Goal: Contribute content: Contribute content

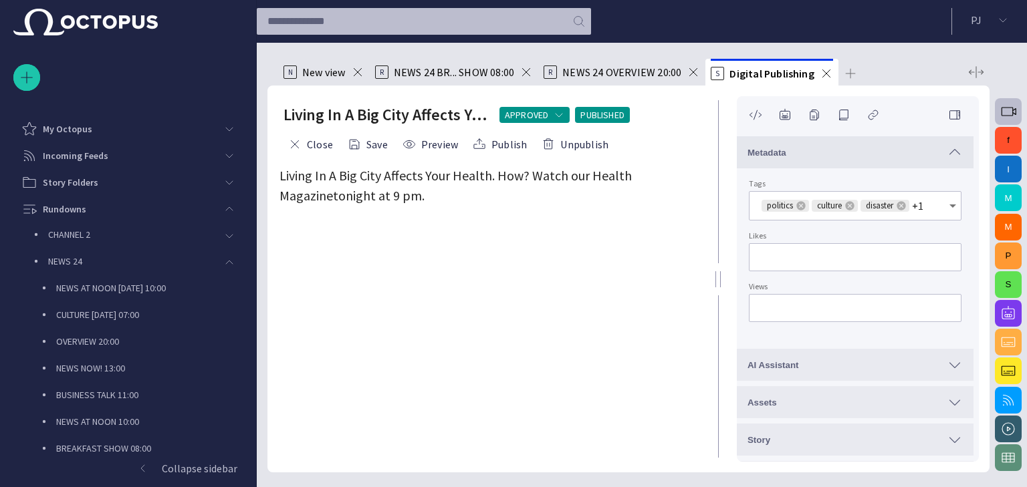
scroll to position [271, 0]
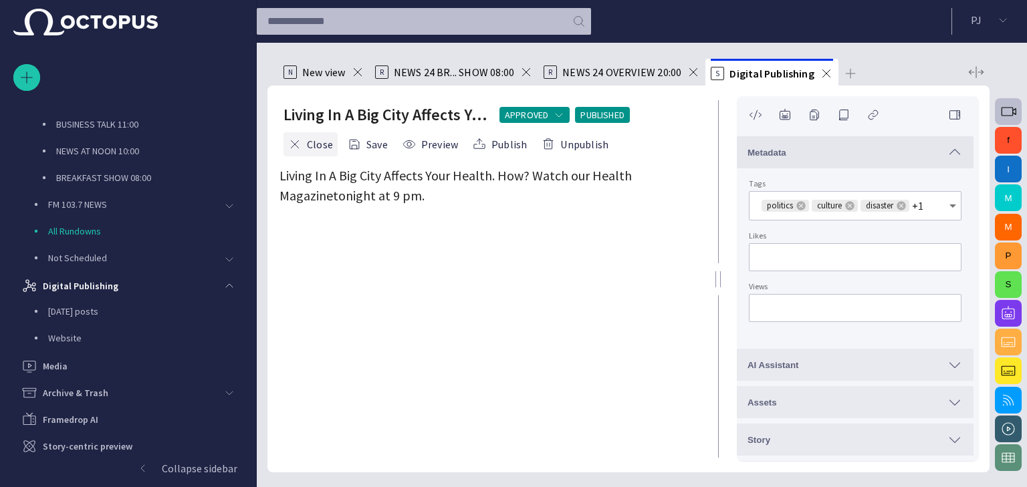
click at [319, 140] on button "Close" at bounding box center [311, 144] width 54 height 24
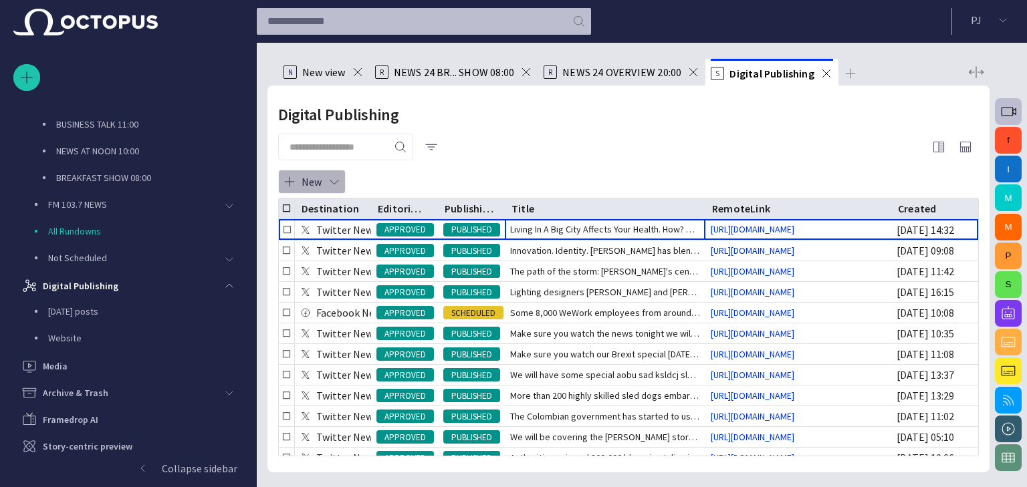
click at [338, 179] on span "button" at bounding box center [334, 181] width 13 height 13
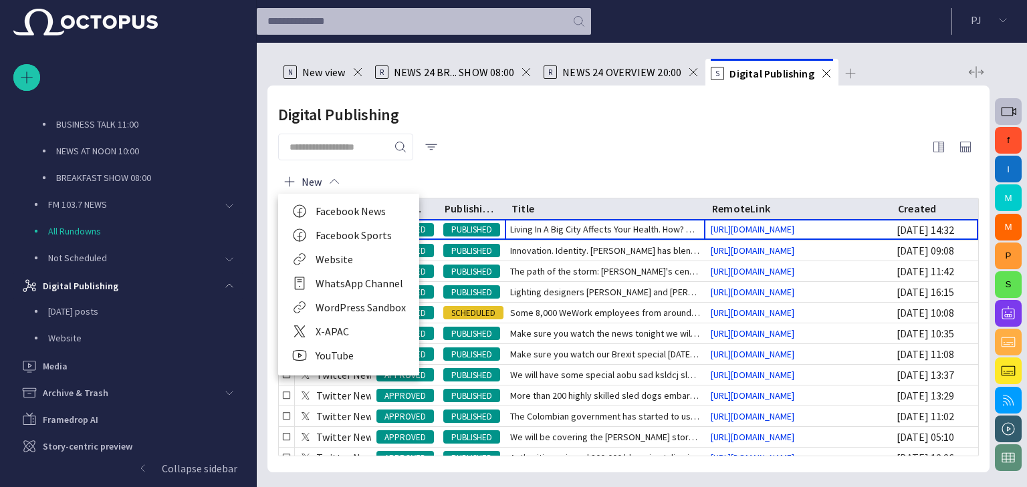
click at [354, 262] on li "Website" at bounding box center [348, 259] width 141 height 24
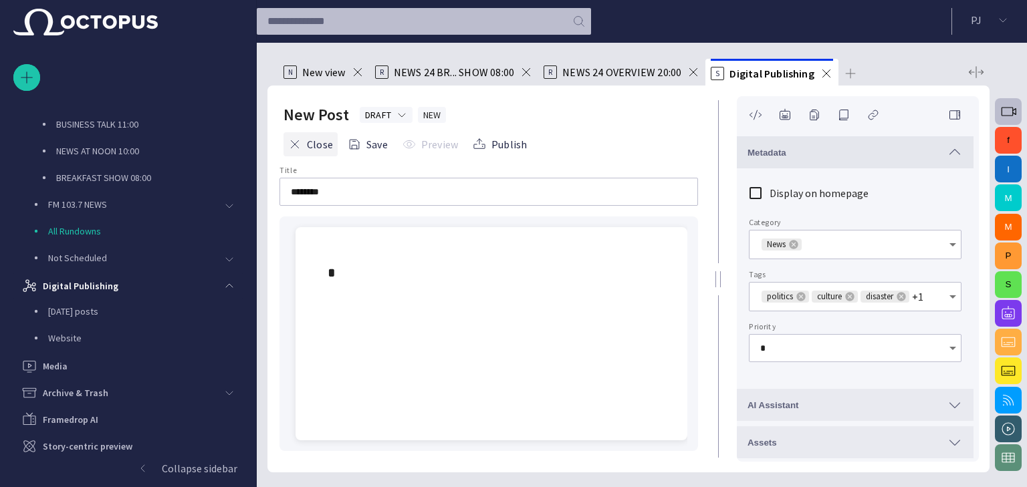
click at [317, 148] on button "Close" at bounding box center [311, 144] width 54 height 24
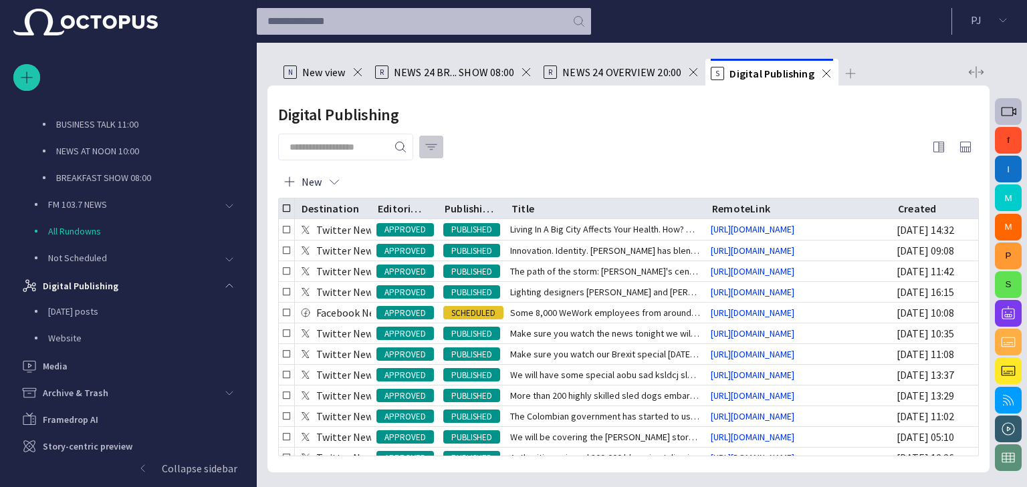
click at [438, 148] on span "button" at bounding box center [431, 146] width 13 height 13
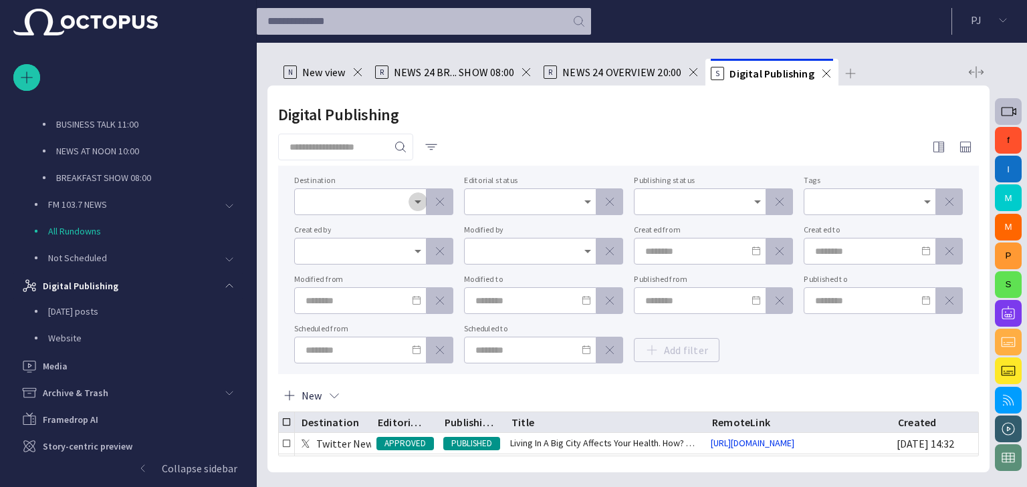
click at [419, 201] on icon "Open" at bounding box center [418, 202] width 7 height 3
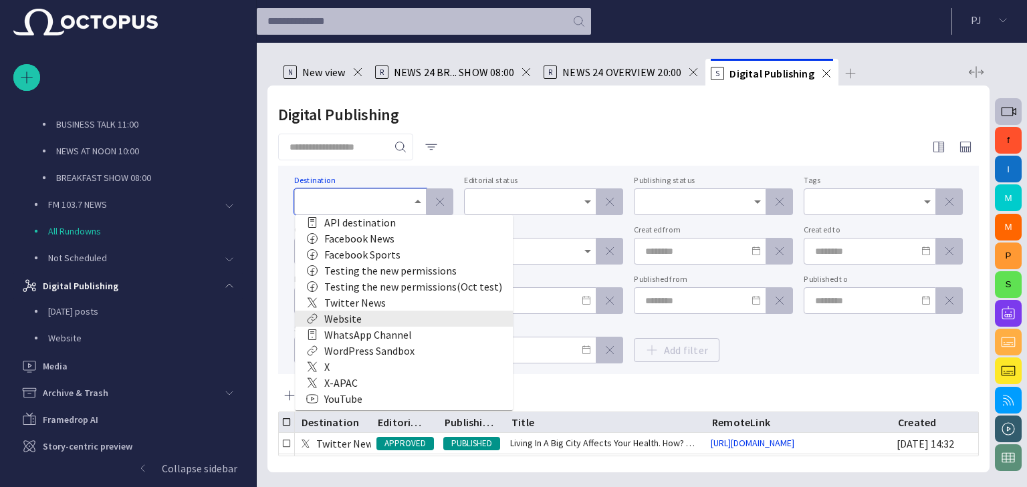
scroll to position [8, 0]
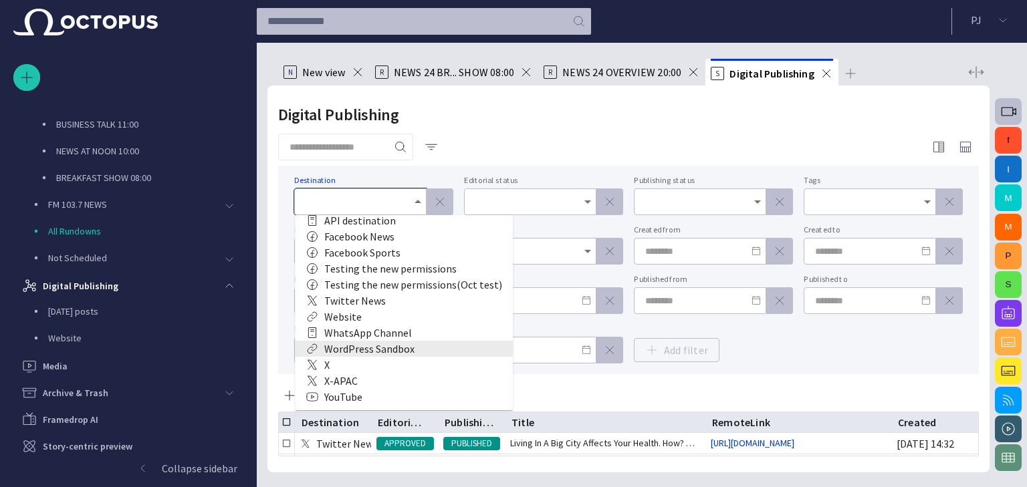
click at [391, 351] on div "WordPress Sandbox" at bounding box center [404, 349] width 197 height 16
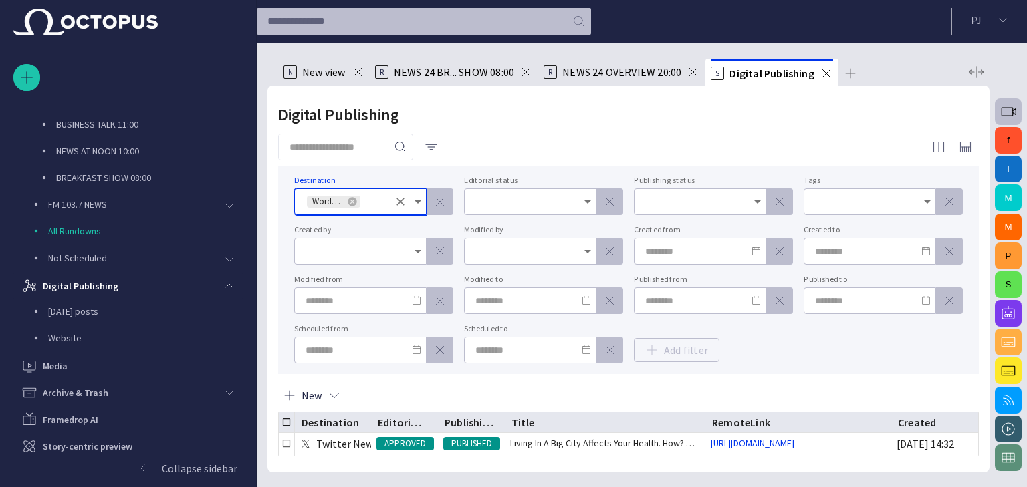
click at [484, 130] on div "Digital Publishing Destination WordPress Sandbox Editorial status Publishing st…" at bounding box center [628, 279] width 722 height 387
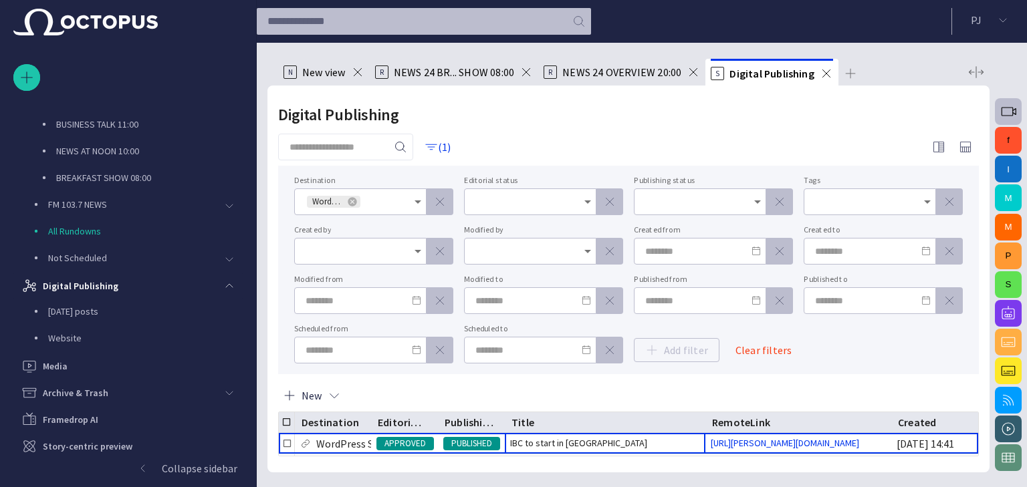
click at [849, 382] on div "New" at bounding box center [628, 396] width 701 height 32
click at [438, 147] on span "button" at bounding box center [431, 146] width 13 height 13
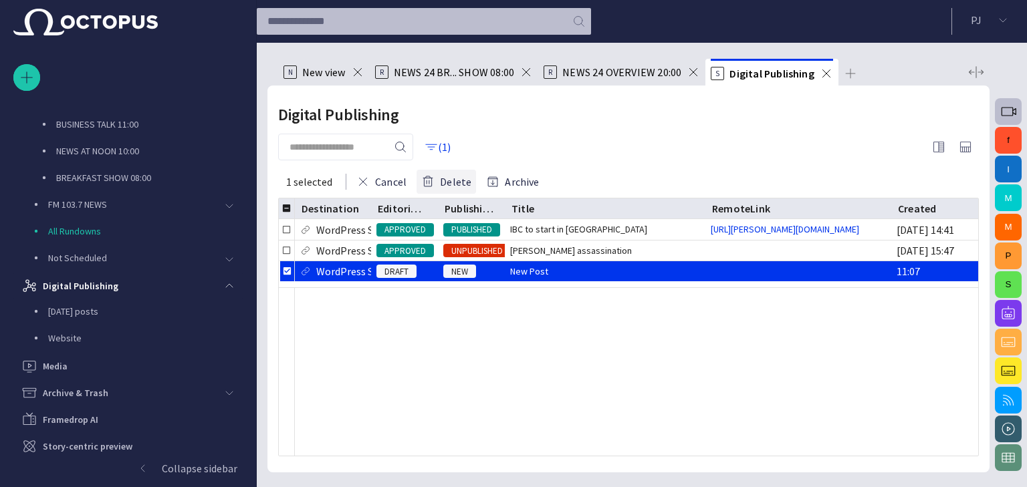
click at [433, 180] on button "Delete" at bounding box center [447, 182] width 60 height 24
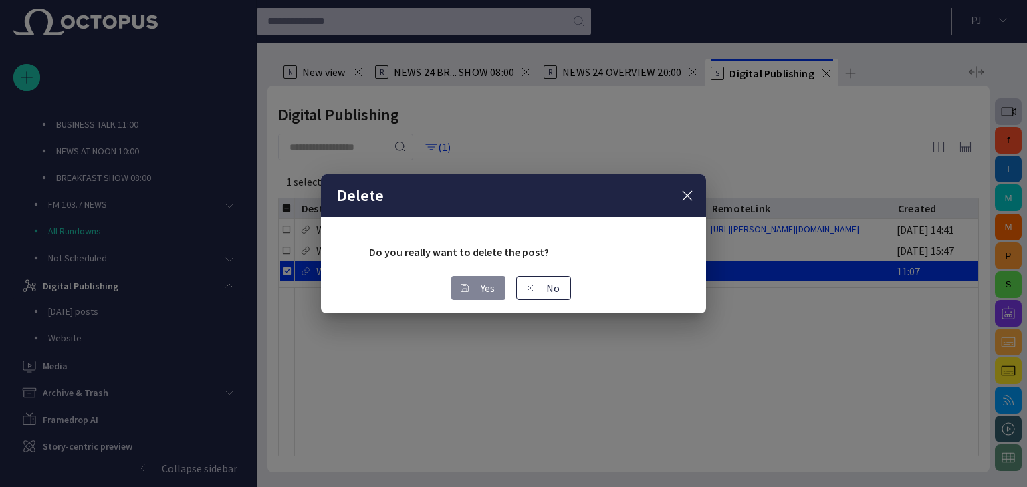
click at [496, 287] on button "Yes" at bounding box center [478, 288] width 54 height 24
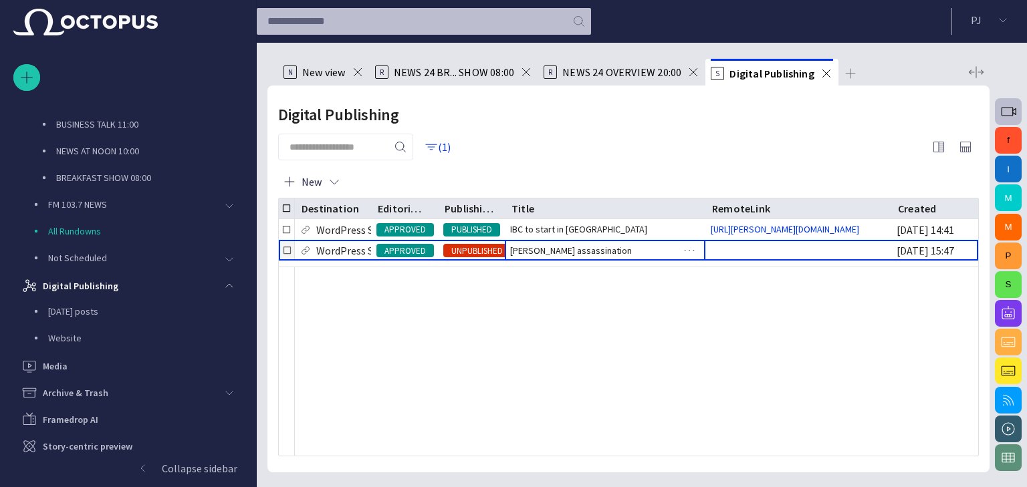
click at [588, 257] on span "[PERSON_NAME] assassination" at bounding box center [571, 250] width 122 height 13
click at [191, 458] on button "Collapse sidebar" at bounding box center [127, 468] width 229 height 27
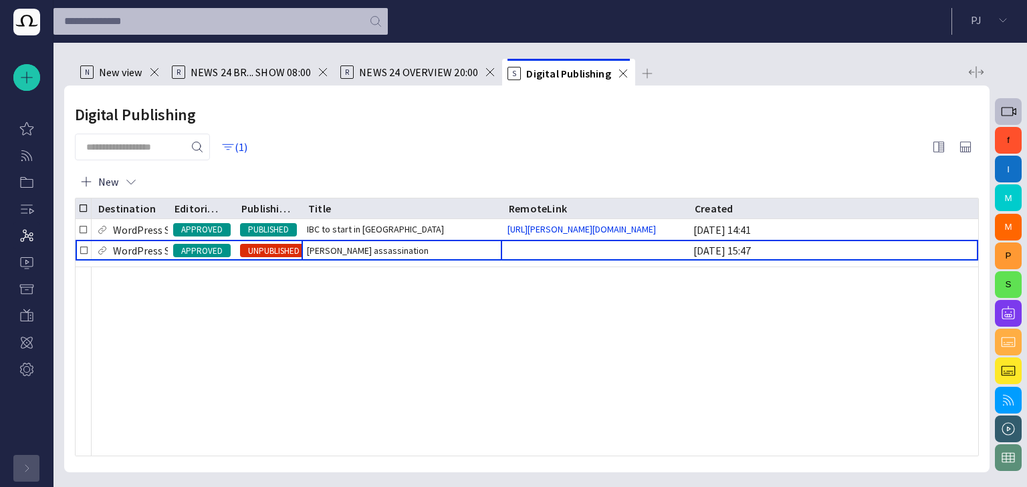
click at [32, 465] on div "button" at bounding box center [26, 468] width 27 height 27
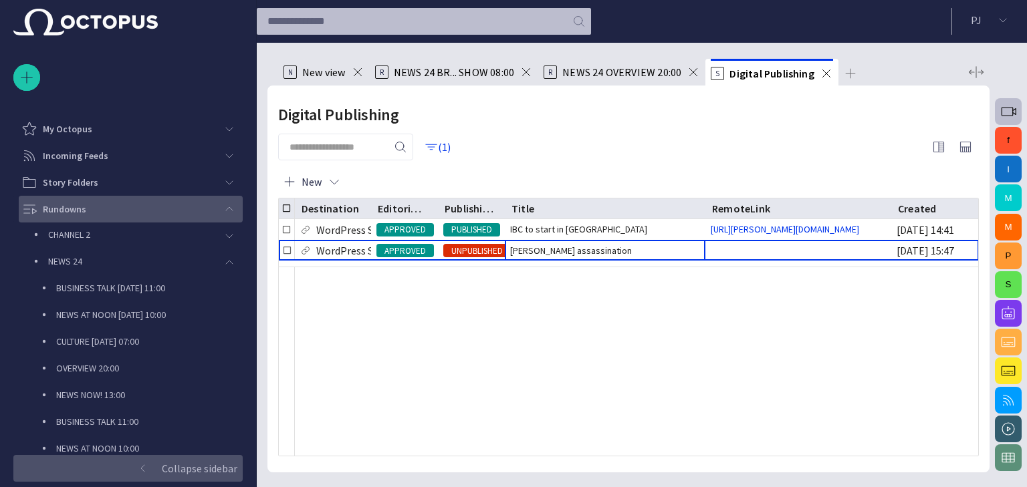
click at [48, 207] on p "Rundowns" at bounding box center [64, 209] width 43 height 13
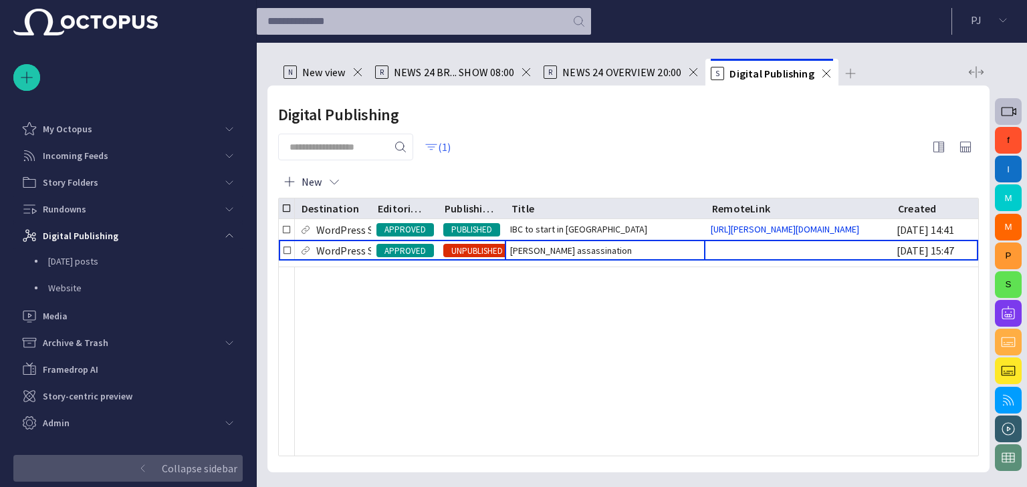
click at [438, 142] on span "button" at bounding box center [431, 146] width 13 height 13
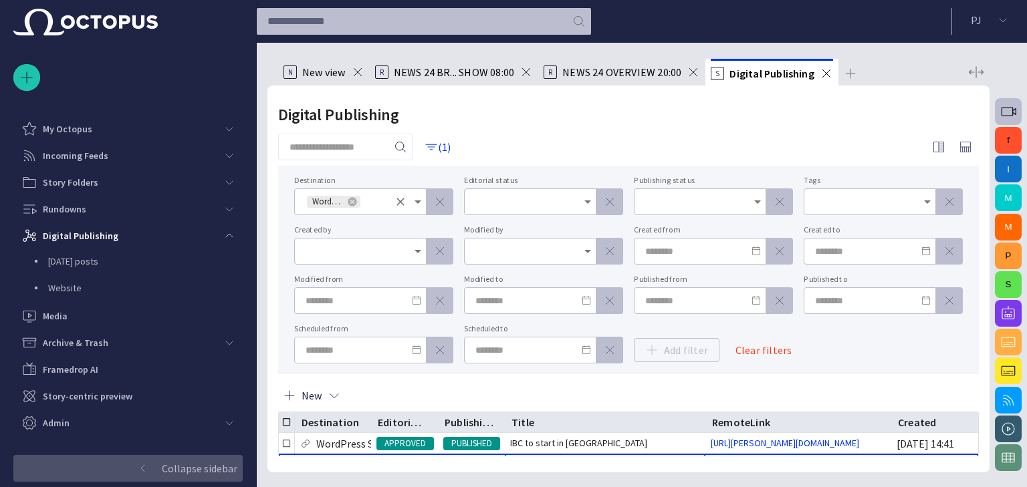
click at [416, 199] on icon "Open" at bounding box center [418, 202] width 16 height 16
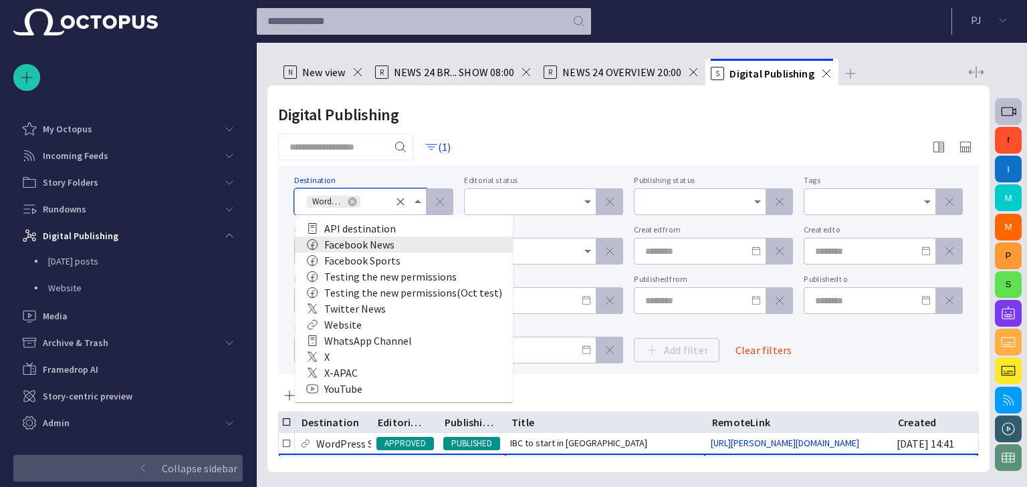
click at [364, 246] on div "Facebook News" at bounding box center [404, 245] width 197 height 16
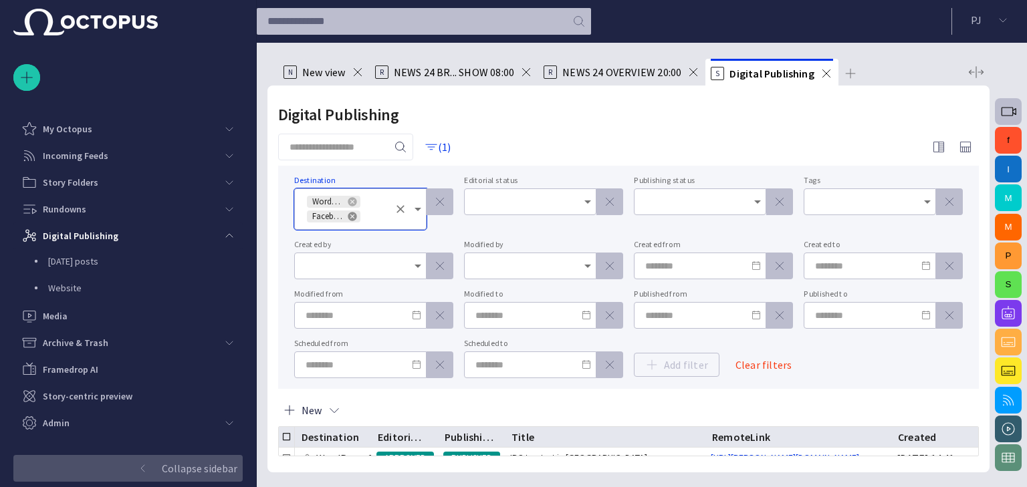
click at [353, 219] on icon at bounding box center [352, 216] width 9 height 9
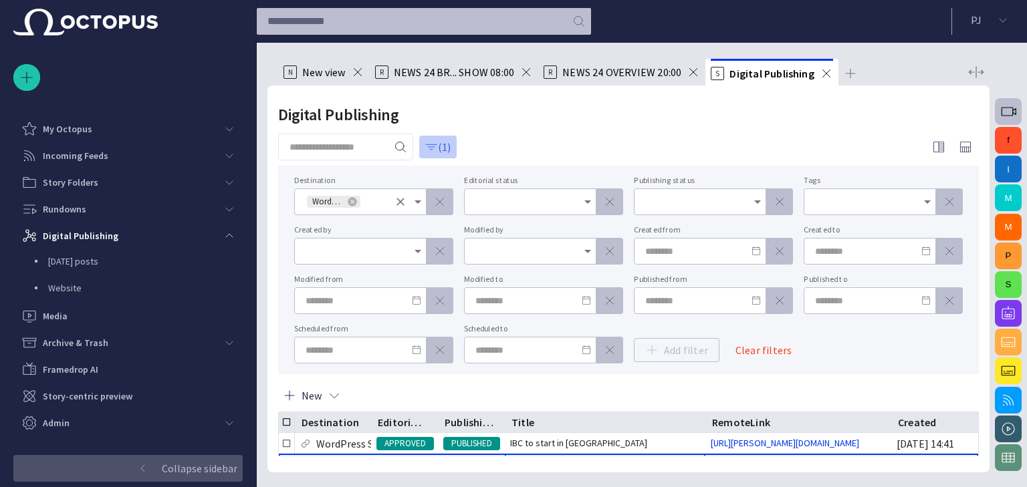
click at [438, 148] on span "button" at bounding box center [431, 146] width 13 height 13
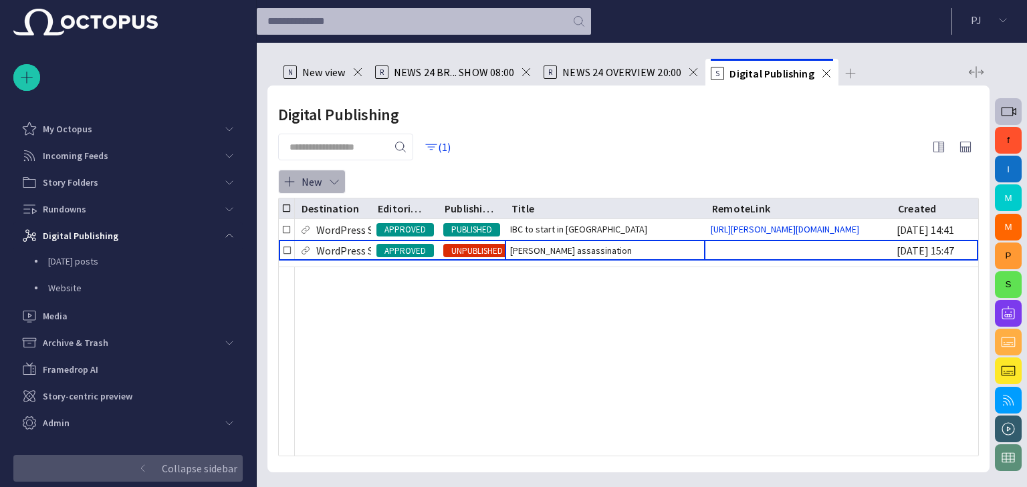
click at [334, 183] on span "button" at bounding box center [334, 181] width 13 height 13
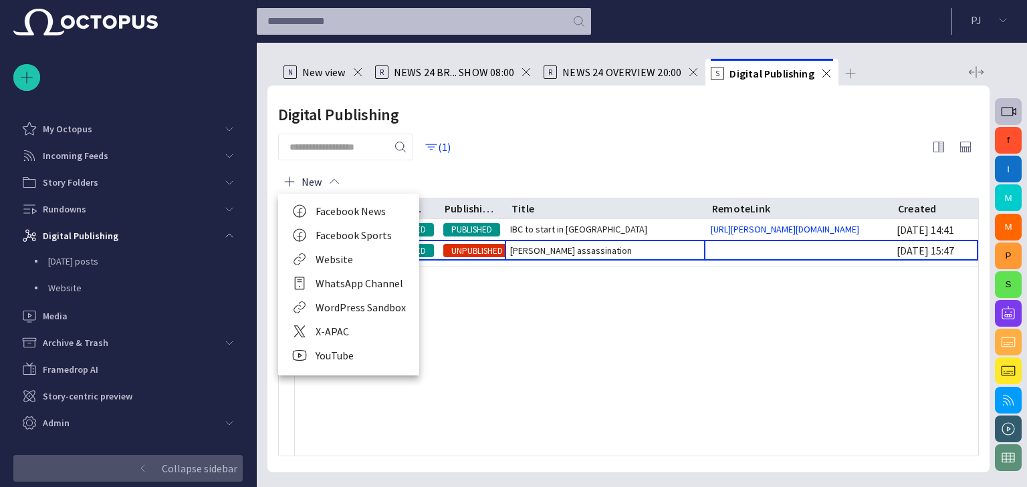
click at [369, 304] on li "WordPress Sandbox" at bounding box center [348, 308] width 141 height 24
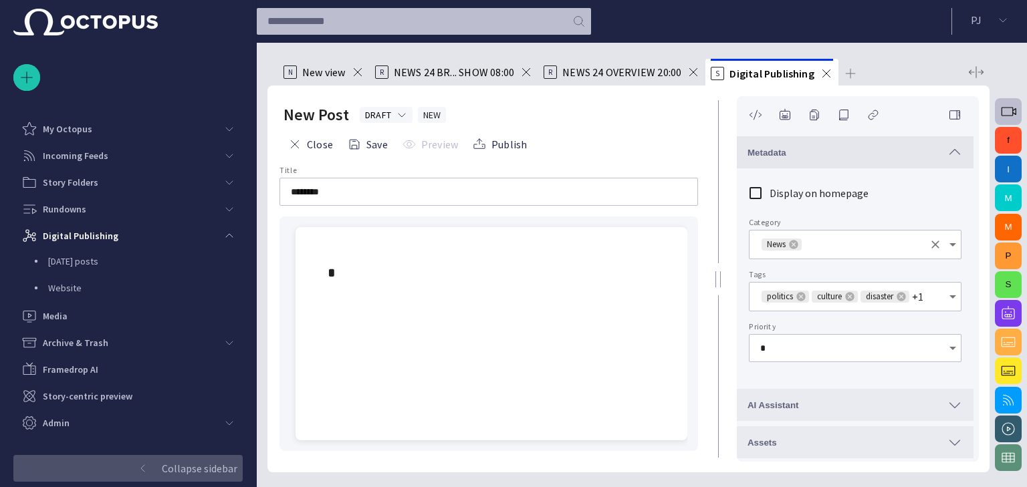
click at [876, 243] on input "Category" at bounding box center [863, 244] width 120 height 13
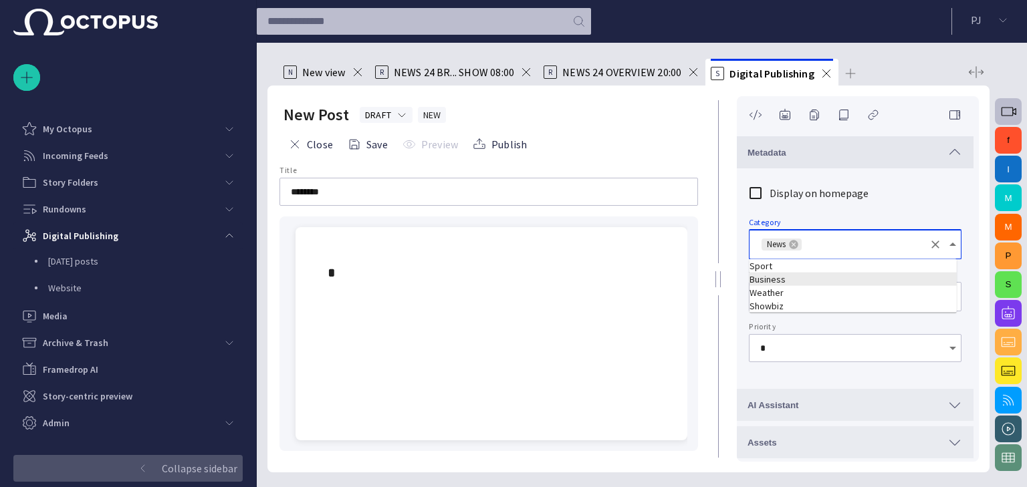
click at [828, 277] on td "Business" at bounding box center [853, 279] width 207 height 13
click at [869, 207] on form "Display on homepage Category News Business Tags politics culture disaster +1 Pr…" at bounding box center [855, 276] width 213 height 194
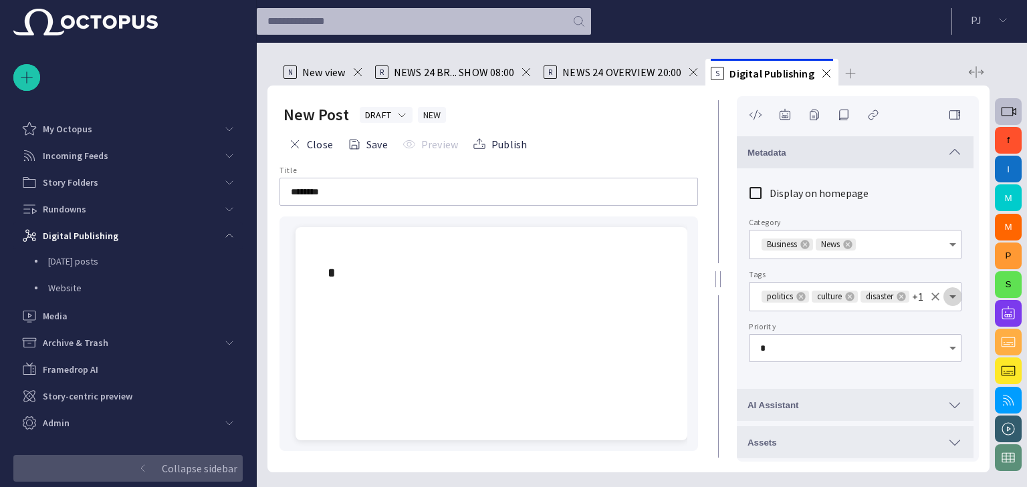
click at [950, 294] on icon "Open" at bounding box center [953, 297] width 16 height 16
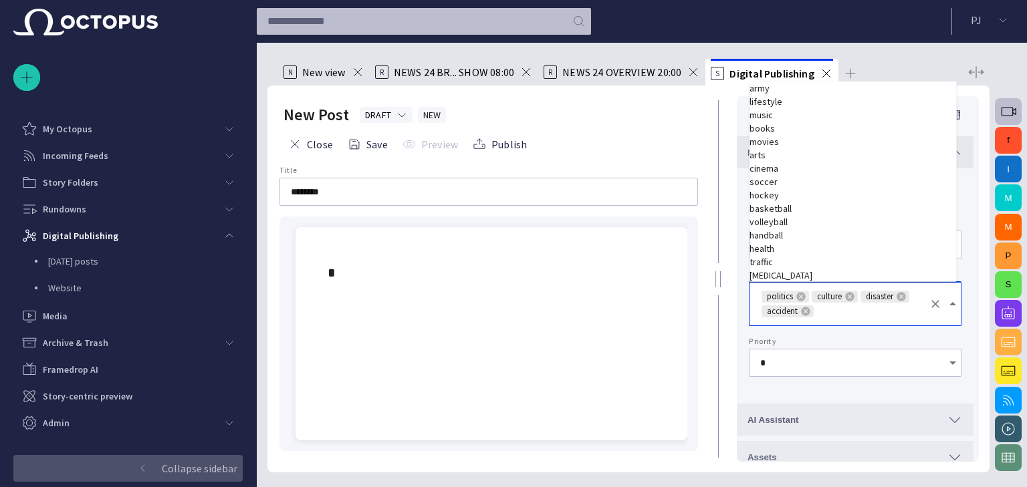
click at [947, 301] on icon "Close" at bounding box center [953, 304] width 16 height 16
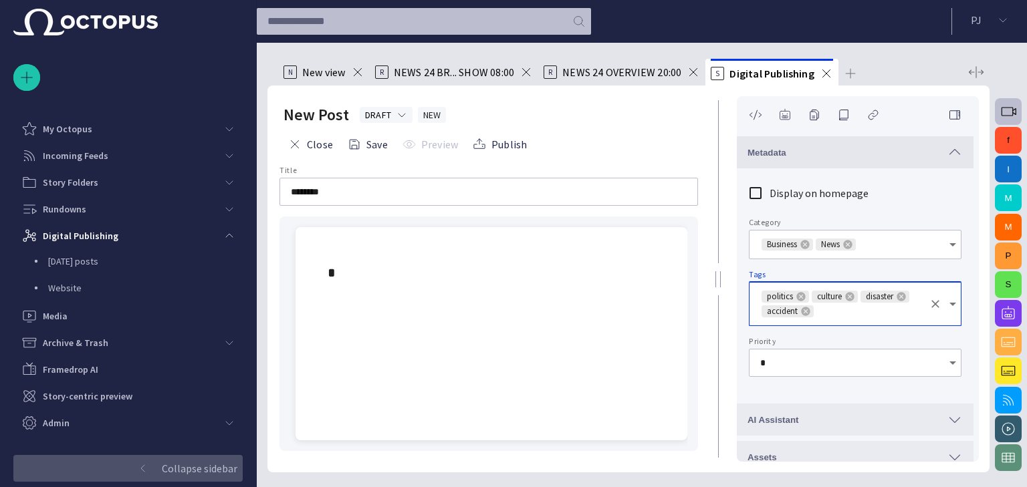
click at [789, 116] on span "button" at bounding box center [784, 114] width 13 height 13
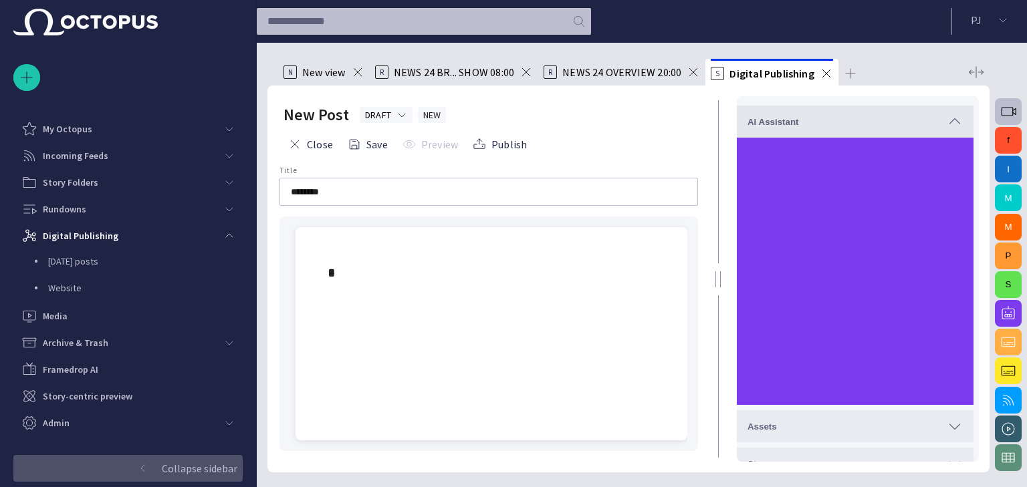
scroll to position [271, 0]
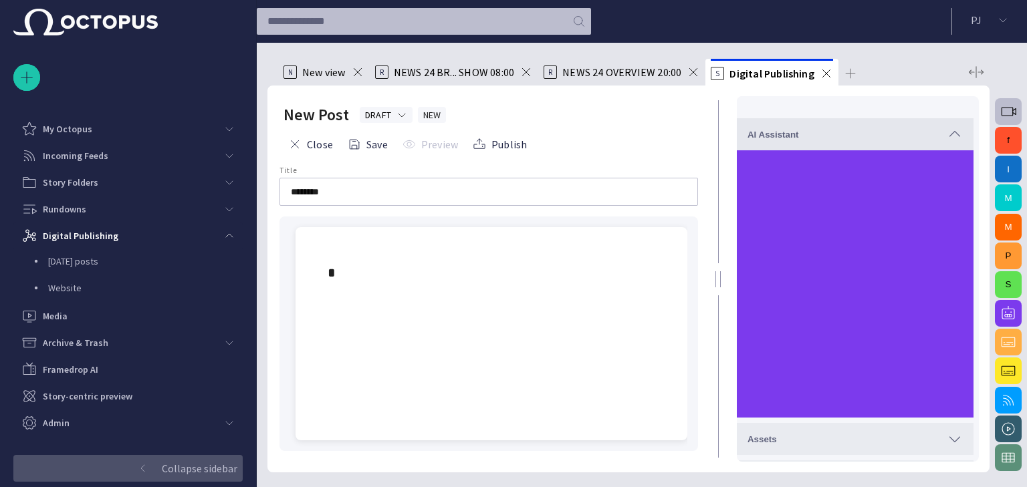
click at [358, 276] on p at bounding box center [492, 272] width 328 height 21
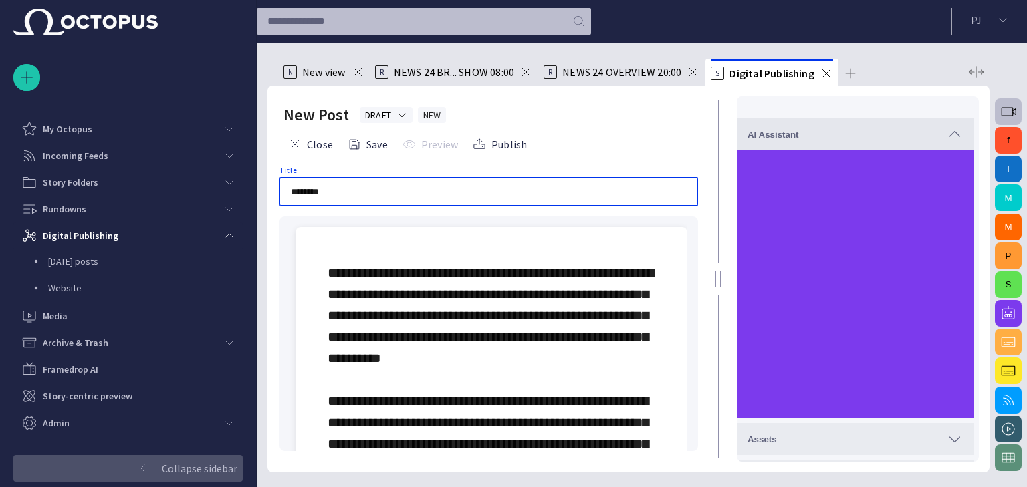
drag, startPoint x: 335, startPoint y: 192, endPoint x: 255, endPoint y: 195, distance: 79.6
click at [256, 199] on div "Story Rundown My Octopus Incoming Feeds Story Folders Rundowns Digital Publishi…" at bounding box center [513, 243] width 1027 height 487
paste input "**********"
type input "**********"
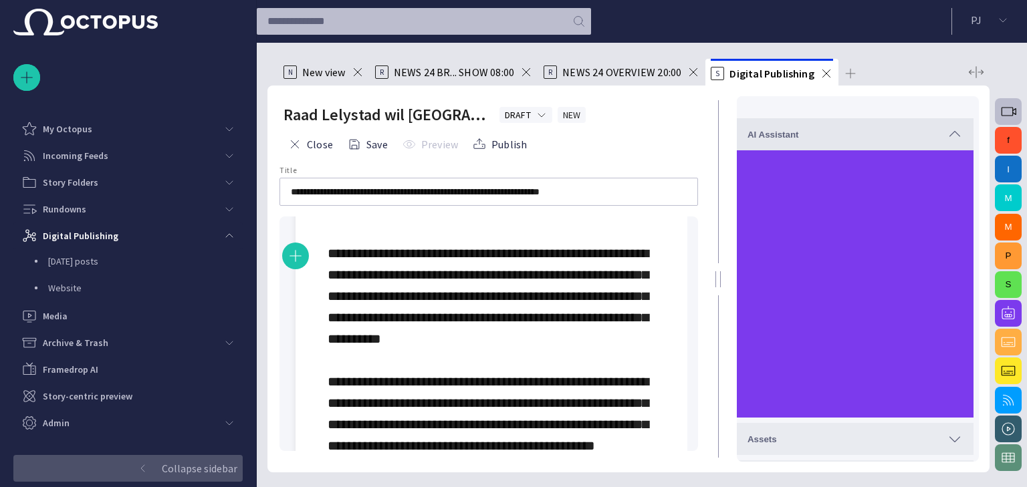
scroll to position [0, 0]
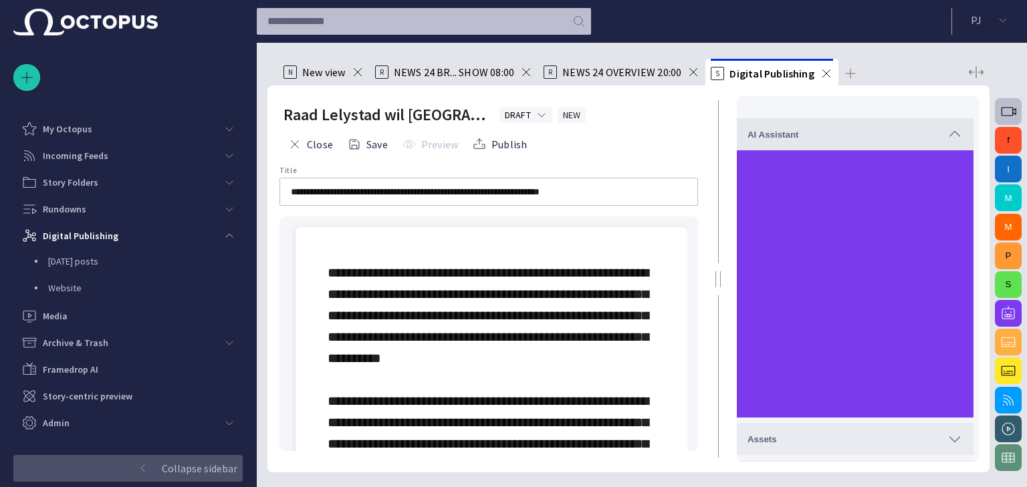
click at [952, 137] on span "button" at bounding box center [955, 134] width 16 height 16
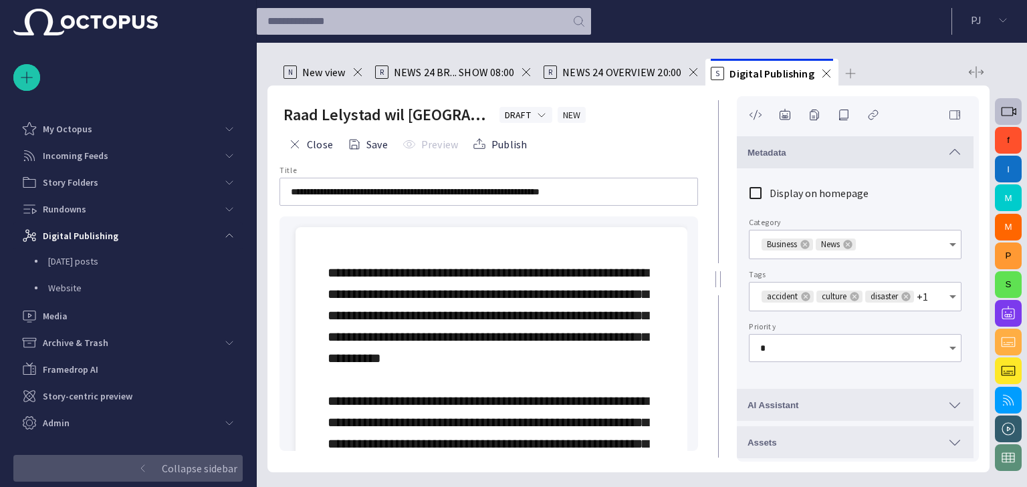
click at [955, 116] on span "button" at bounding box center [954, 114] width 13 height 13
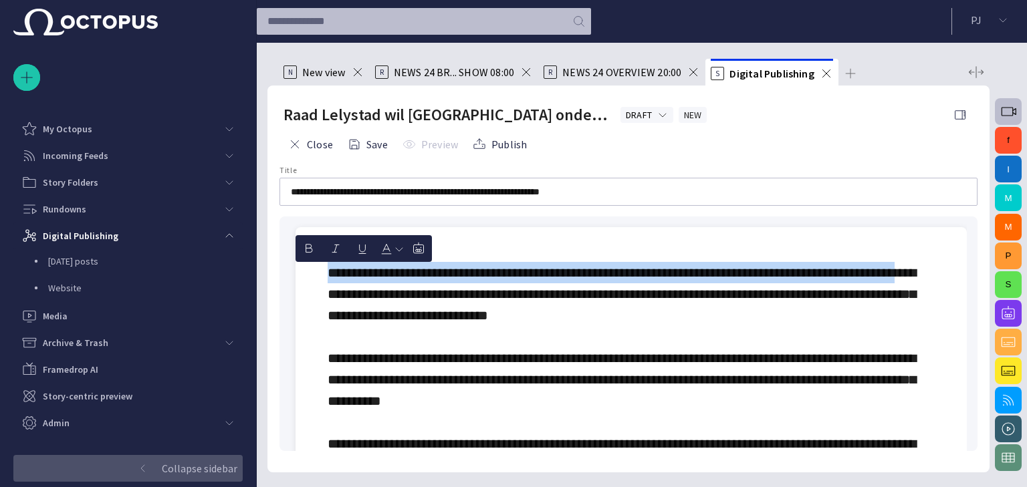
drag, startPoint x: 330, startPoint y: 275, endPoint x: 403, endPoint y: 299, distance: 76.1
click at [314, 251] on span "button" at bounding box center [308, 248] width 13 height 13
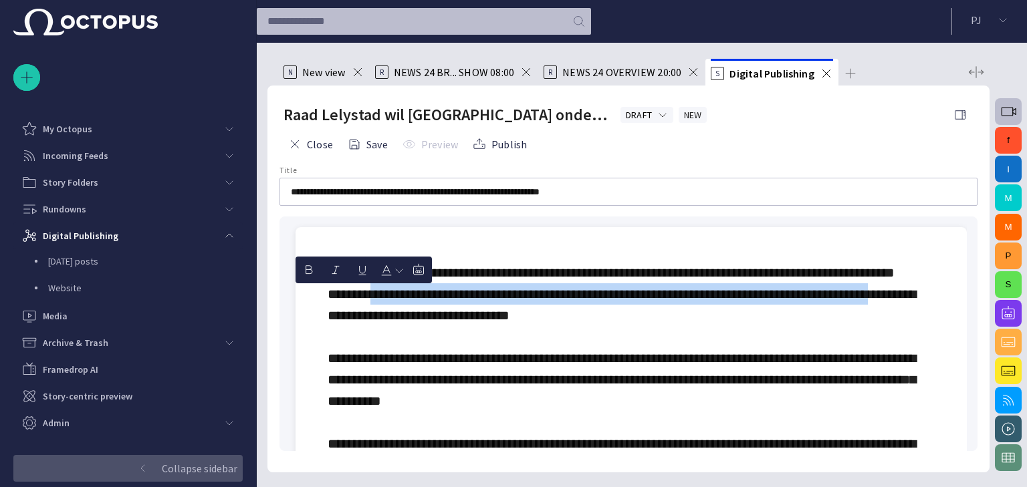
drag, startPoint x: 457, startPoint y: 288, endPoint x: 490, endPoint y: 308, distance: 39.3
click at [368, 267] on span "button" at bounding box center [362, 269] width 13 height 13
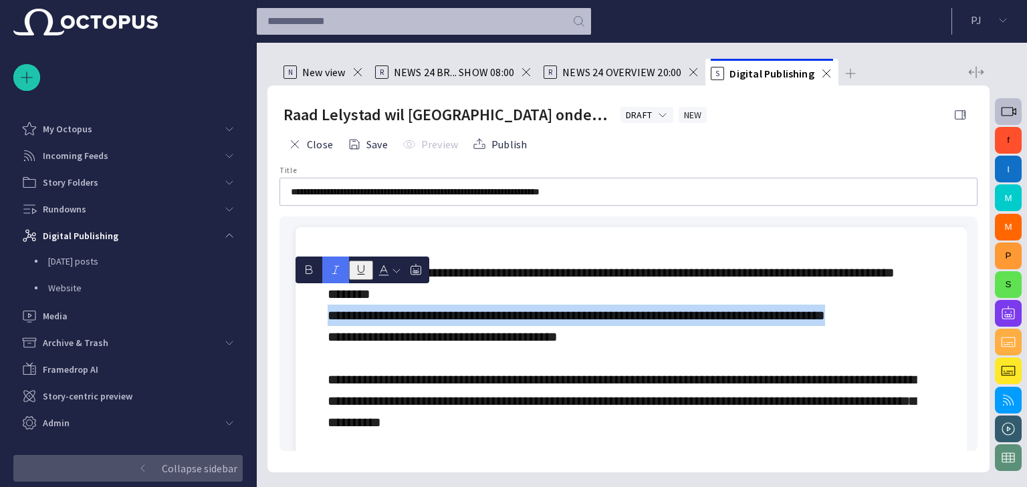
click at [338, 268] on span "button" at bounding box center [335, 269] width 13 height 13
click at [399, 271] on span "button" at bounding box center [393, 270] width 11 height 11
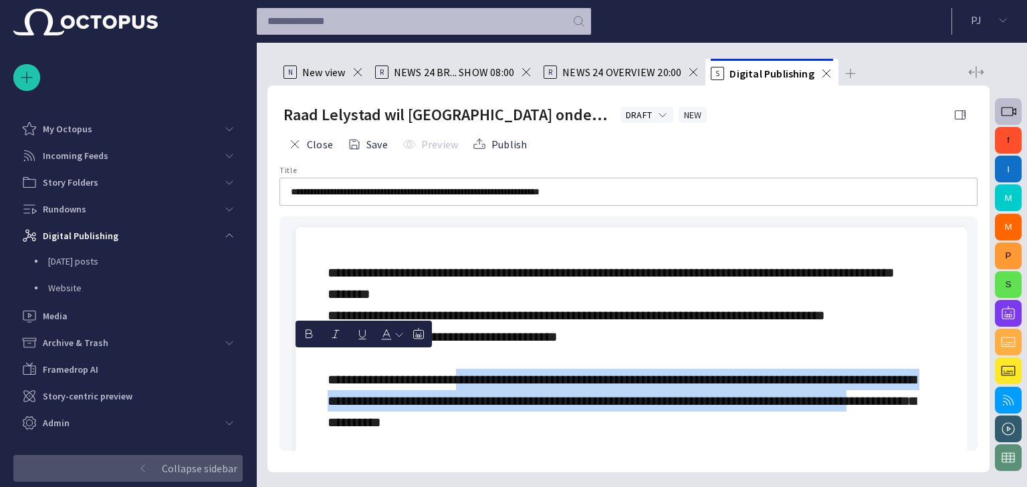
drag, startPoint x: 488, startPoint y: 351, endPoint x: 513, endPoint y: 408, distance: 62.0
click at [312, 331] on span "button" at bounding box center [308, 334] width 13 height 13
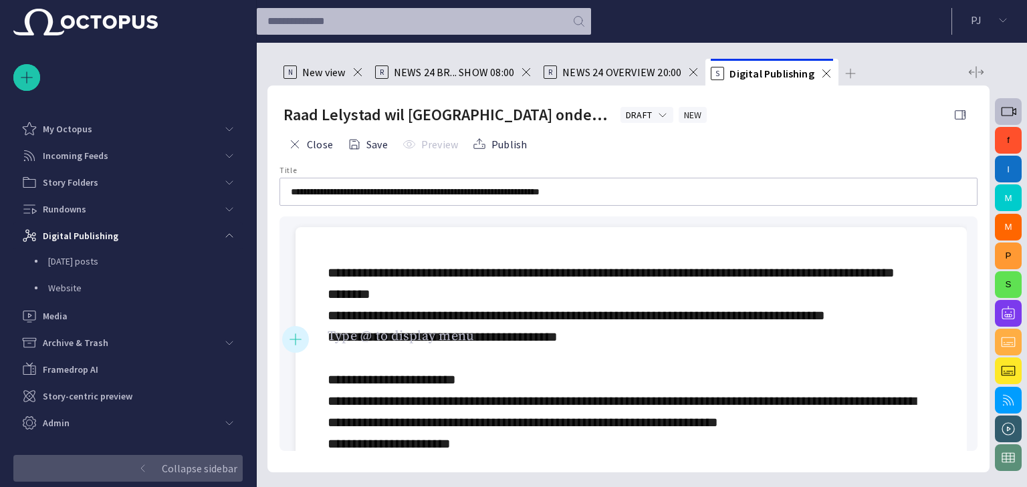
click at [305, 340] on button "button" at bounding box center [295, 339] width 27 height 27
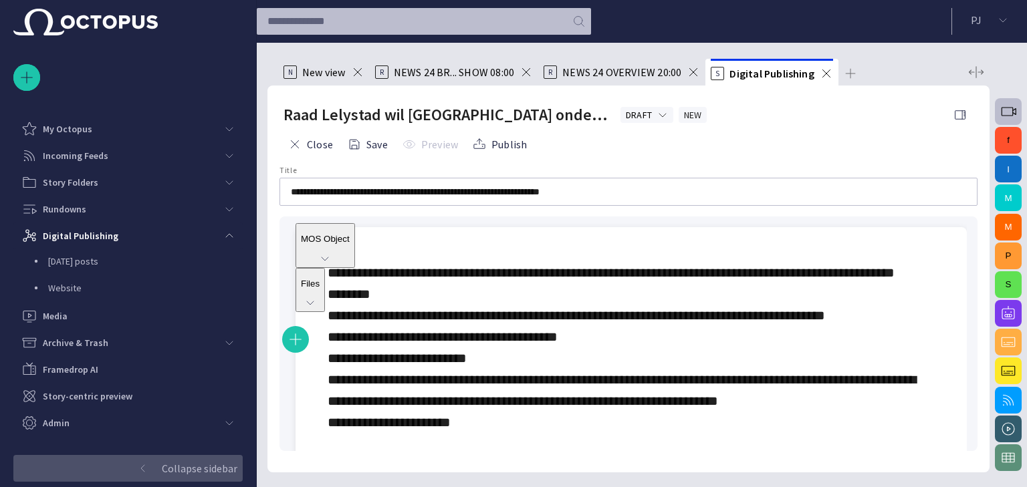
click at [350, 244] on p "MOS Object" at bounding box center [325, 239] width 49 height 10
click at [403, 295] on span "MOS Object" at bounding box center [644, 287] width 645 height 16
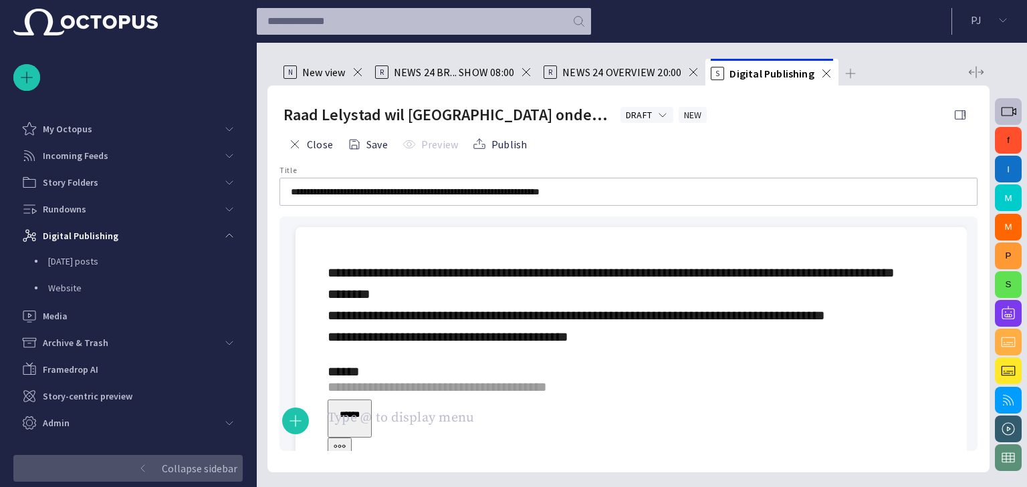
click at [366, 411] on p "******" at bounding box center [349, 419] width 33 height 16
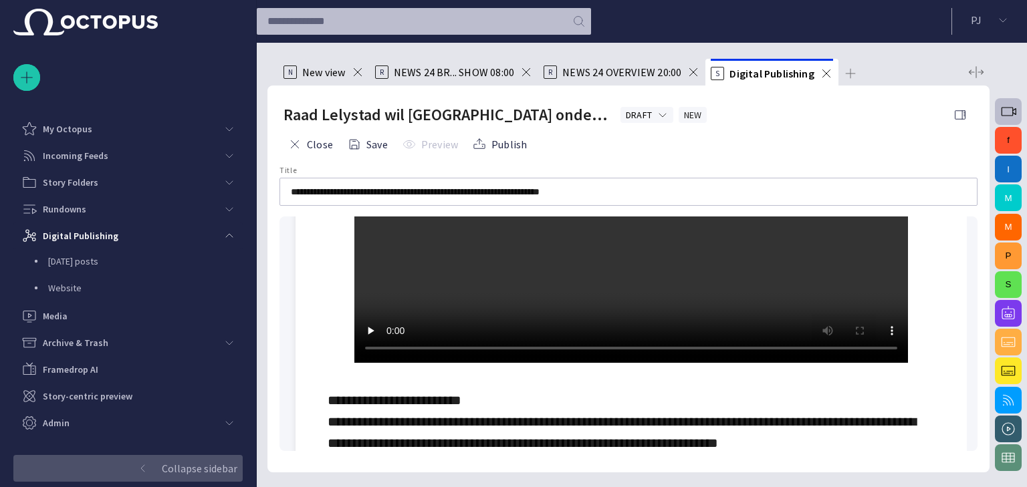
scroll to position [401, 0]
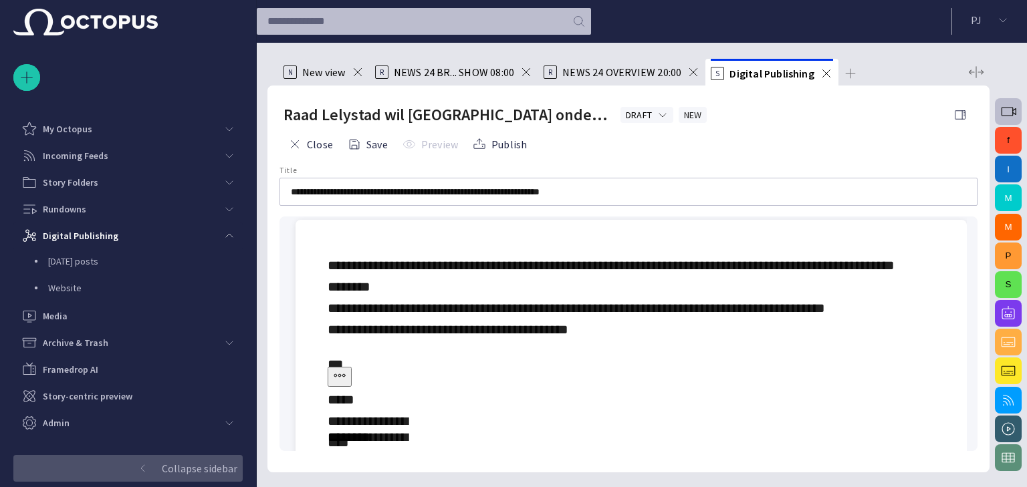
scroll to position [0, 0]
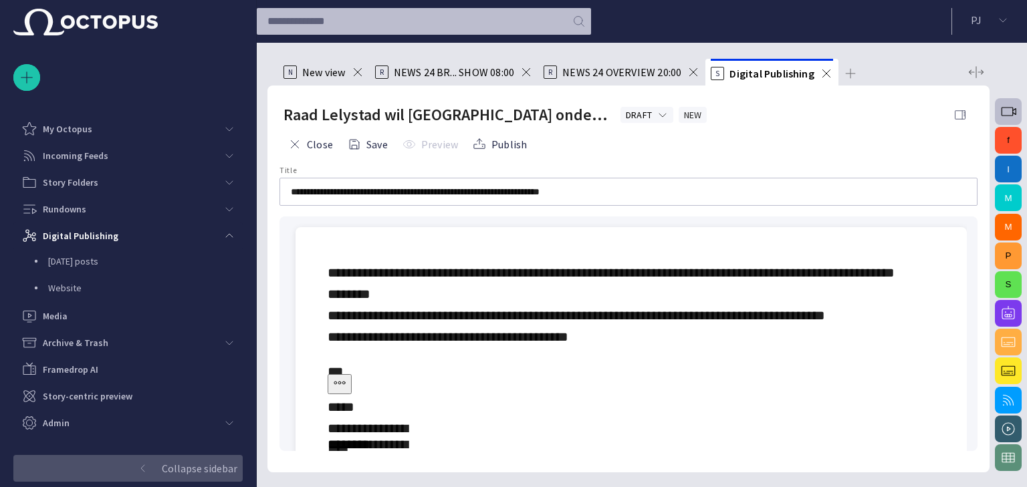
click at [954, 118] on span "button" at bounding box center [960, 114] width 13 height 13
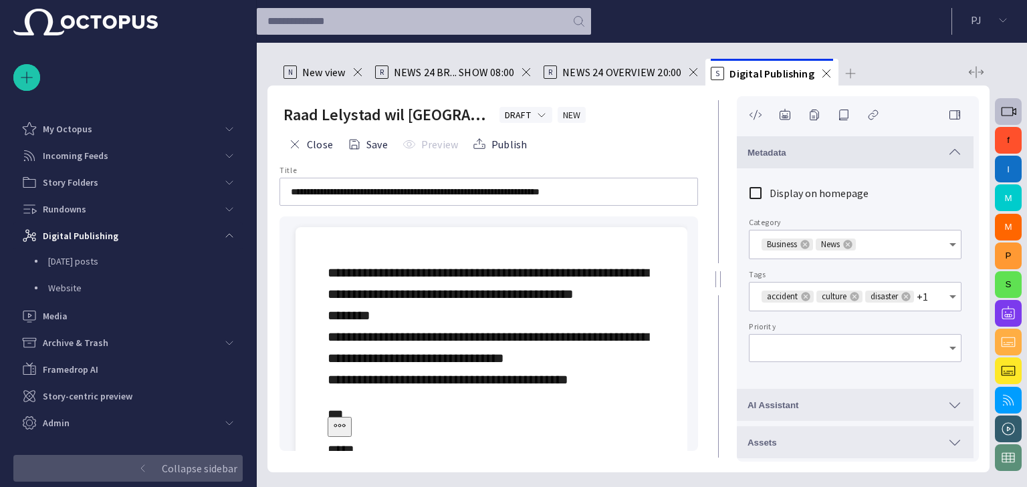
type input "*"
click at [788, 116] on span "button" at bounding box center [784, 114] width 13 height 13
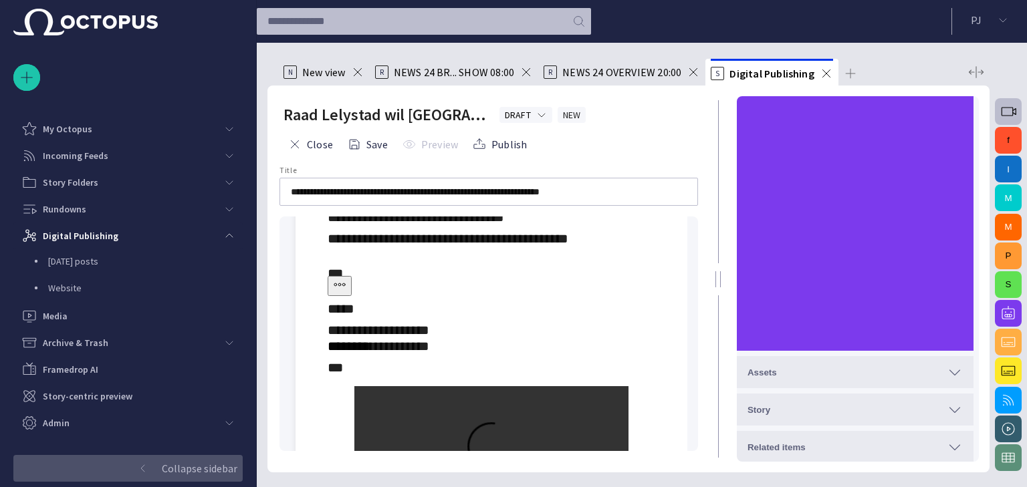
scroll to position [134, 0]
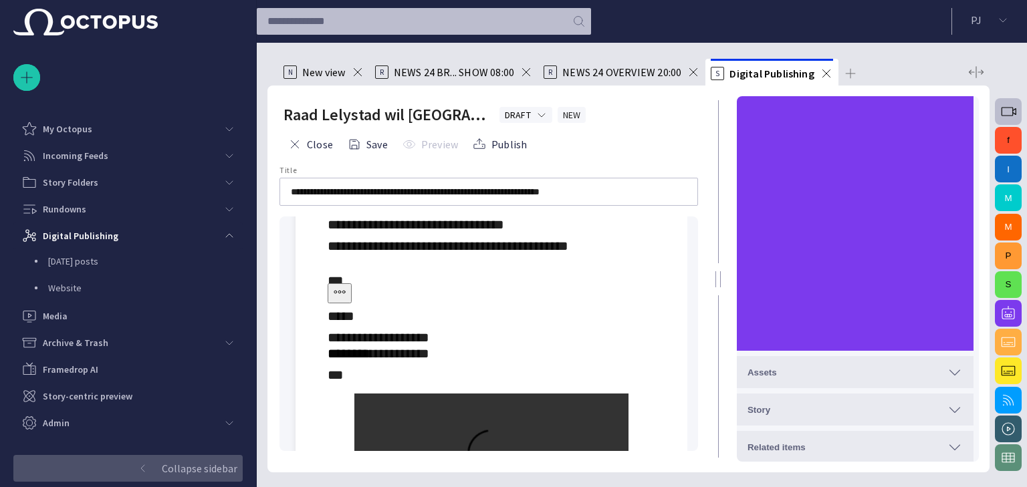
click at [346, 299] on span "button" at bounding box center [339, 292] width 13 height 13
click at [663, 340] on li "Remove clip" at bounding box center [683, 334] width 120 height 24
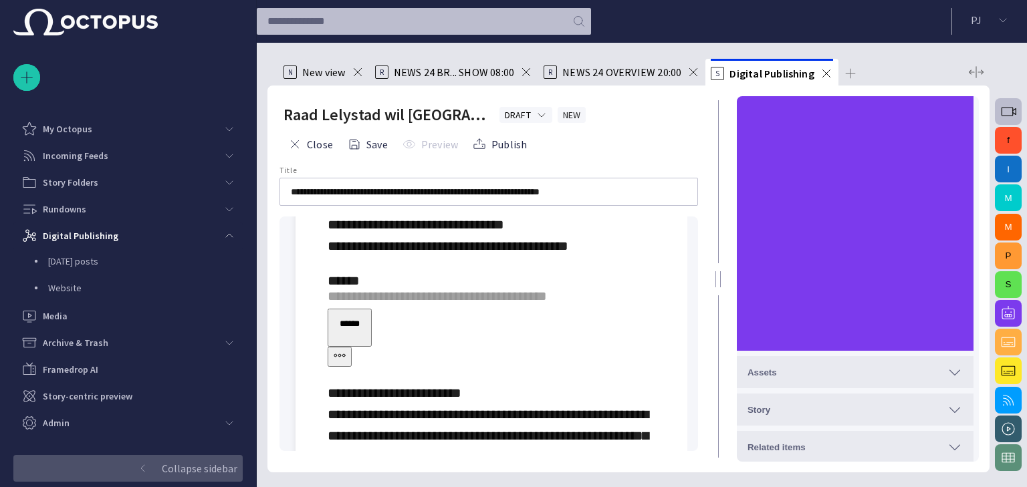
click at [346, 349] on span "button" at bounding box center [339, 355] width 13 height 13
click at [685, 415] on li "Remove object" at bounding box center [683, 406] width 120 height 24
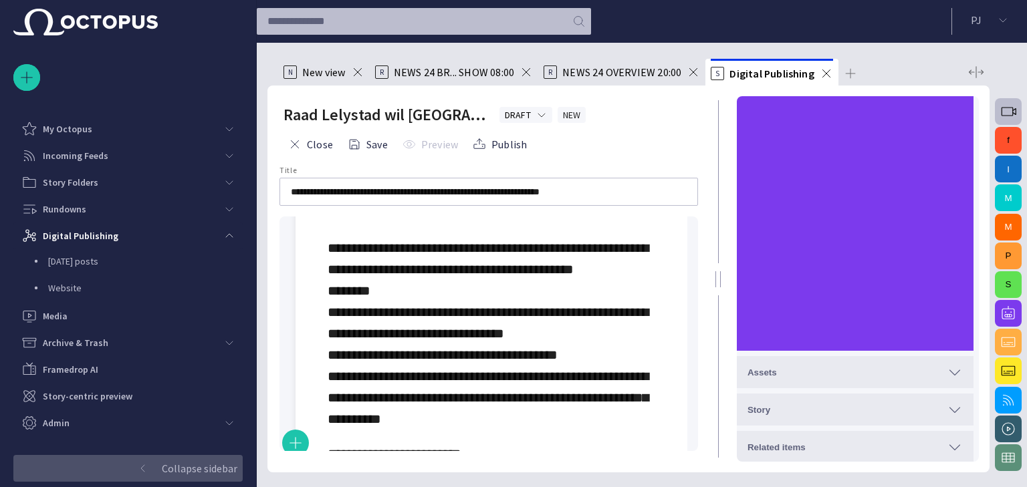
scroll to position [0, 0]
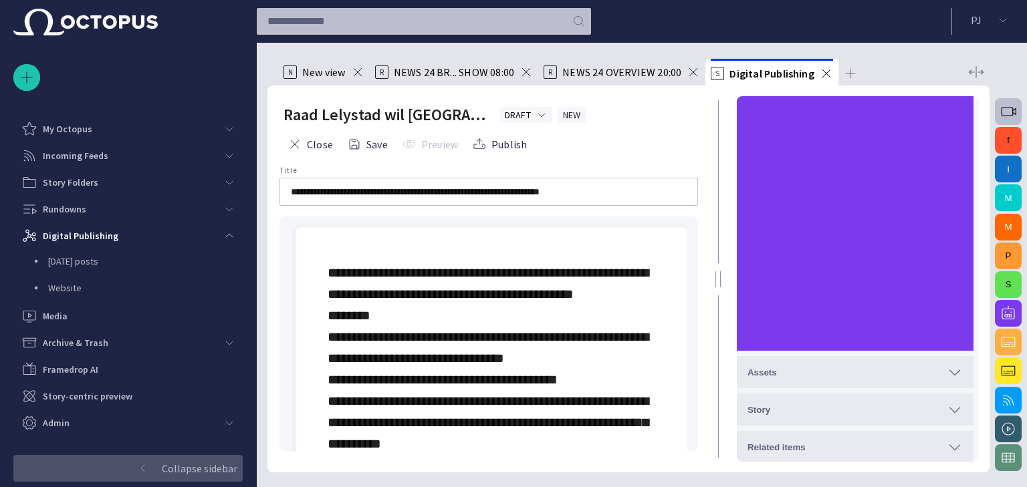
click at [520, 377] on p "**********" at bounding box center [492, 358] width 328 height 193
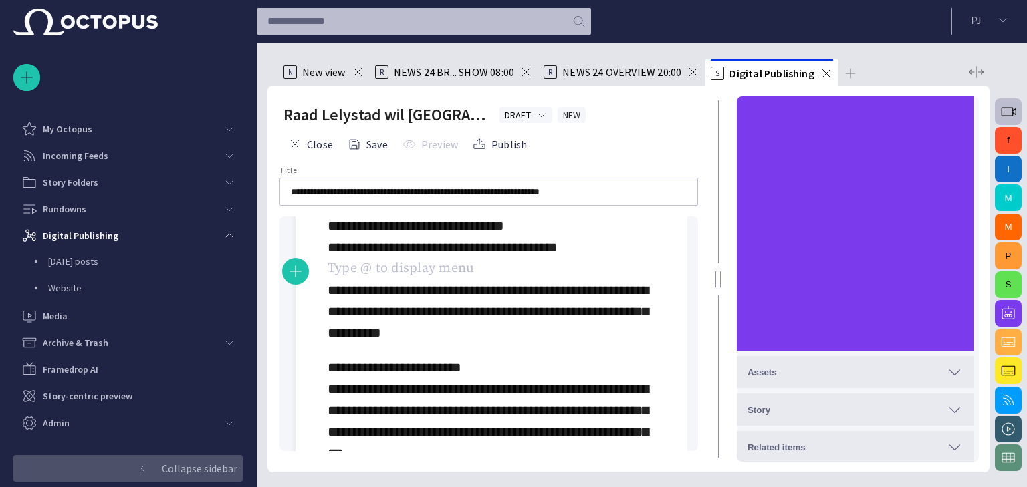
scroll to position [134, 0]
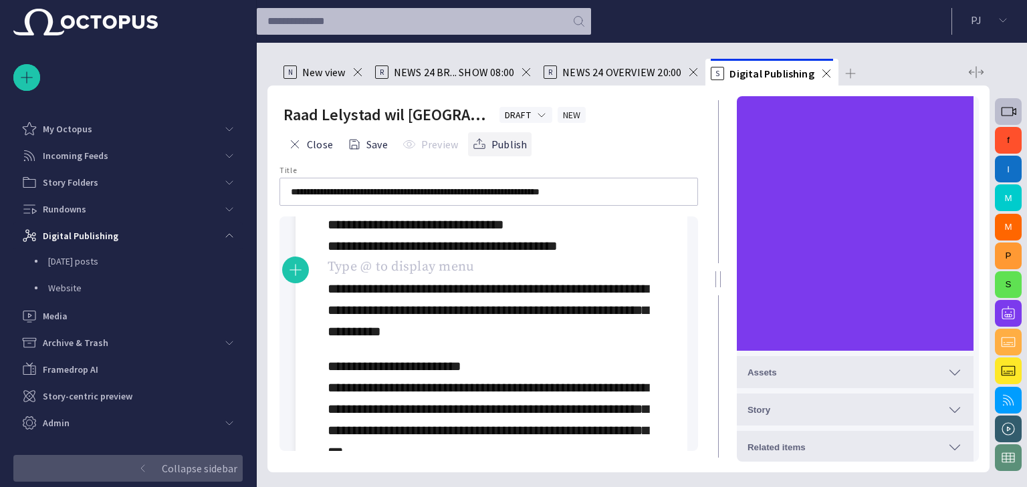
click at [497, 146] on button "Publish" at bounding box center [500, 144] width 64 height 24
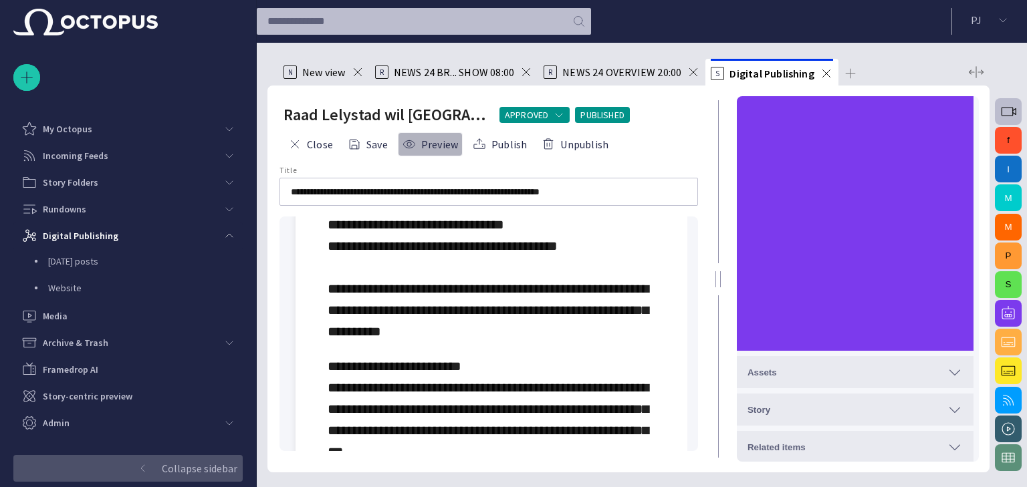
click at [445, 142] on button "Preview" at bounding box center [430, 144] width 65 height 24
click at [324, 145] on button "Close" at bounding box center [311, 144] width 54 height 24
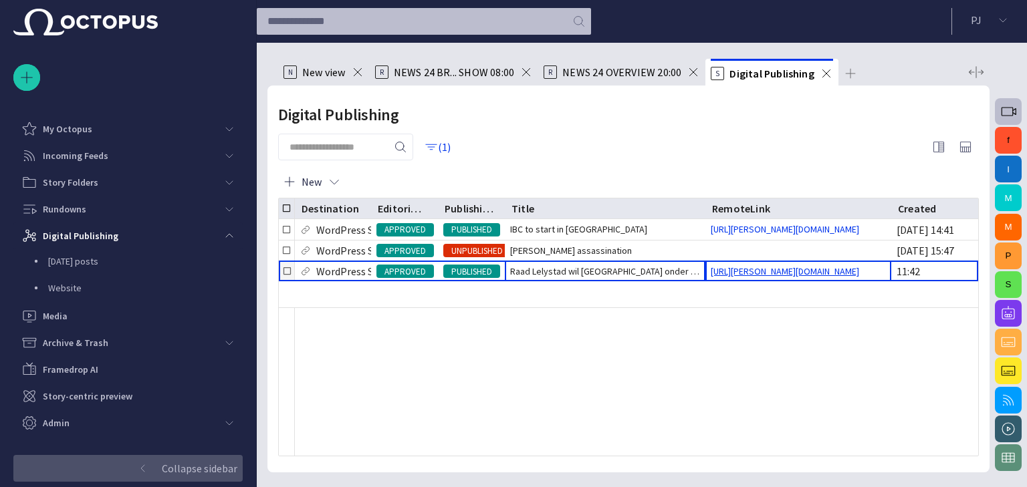
click at [822, 278] on link "[URL][PERSON_NAME][DOMAIN_NAME]" at bounding box center [784, 271] width 159 height 13
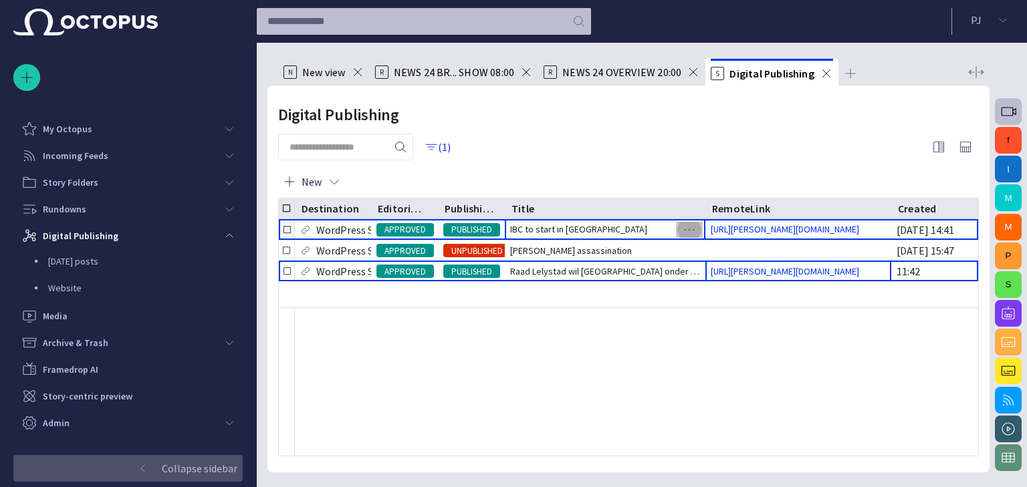
click at [689, 227] on span "button" at bounding box center [689, 230] width 16 height 16
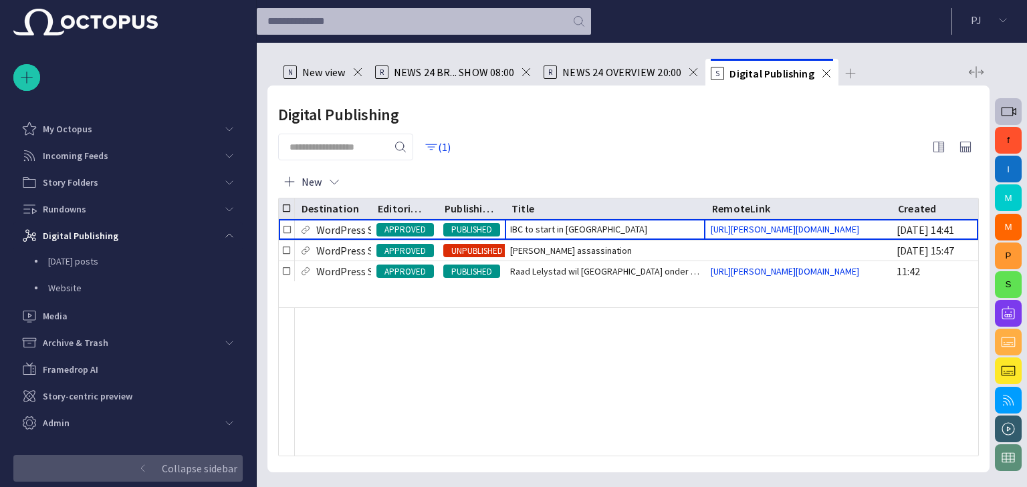
click at [661, 175] on div at bounding box center [513, 243] width 1027 height 487
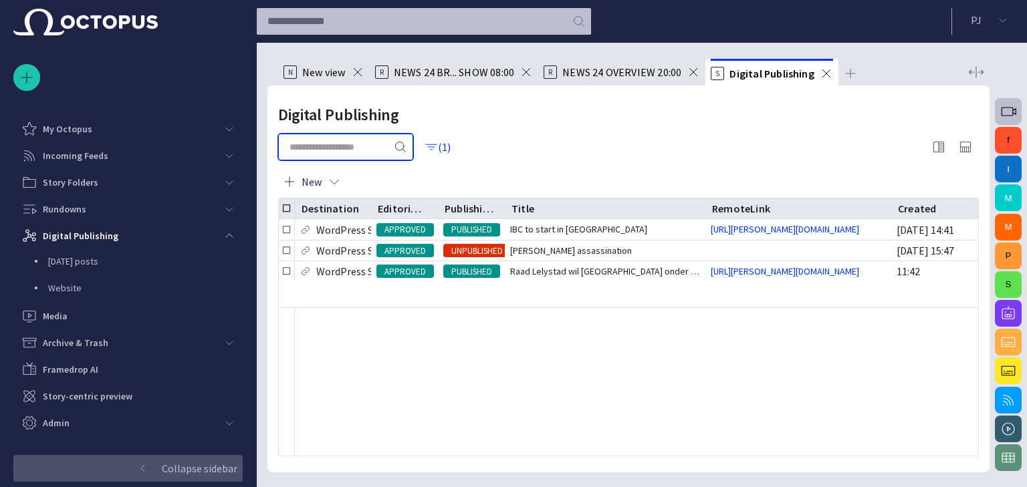
click at [314, 153] on input "text" at bounding box center [337, 146] width 94 height 13
type input "********"
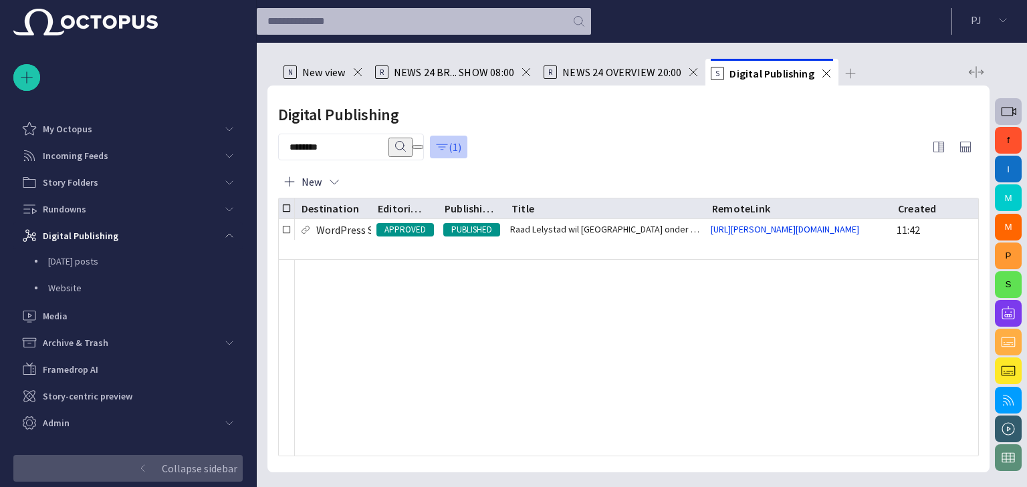
click at [449, 148] on span "button" at bounding box center [441, 146] width 13 height 13
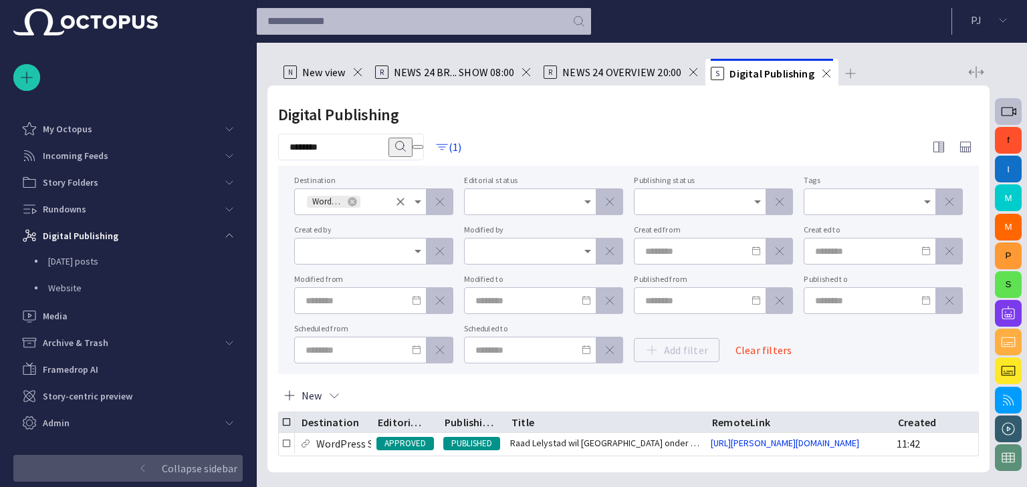
click at [421, 198] on icon "Open" at bounding box center [418, 202] width 16 height 16
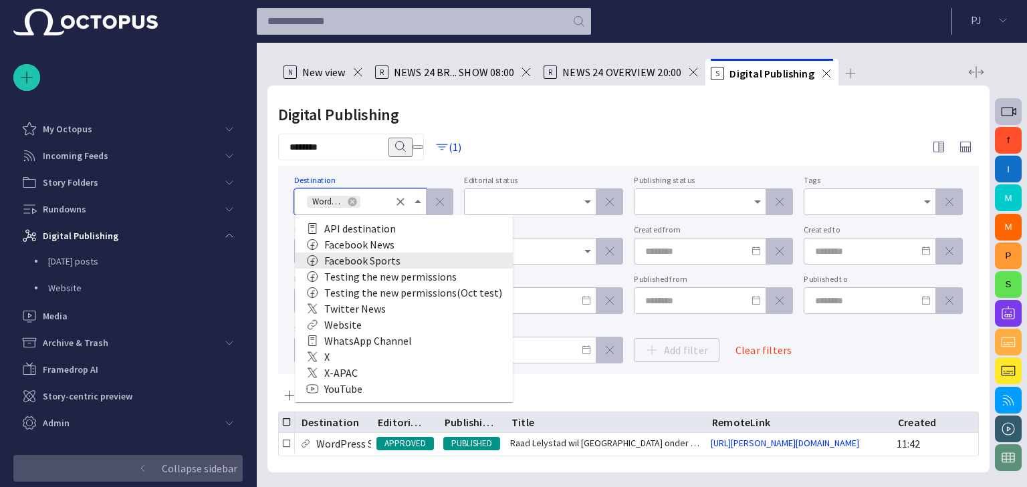
click at [348, 258] on div "Facebook Sports" at bounding box center [404, 261] width 197 height 16
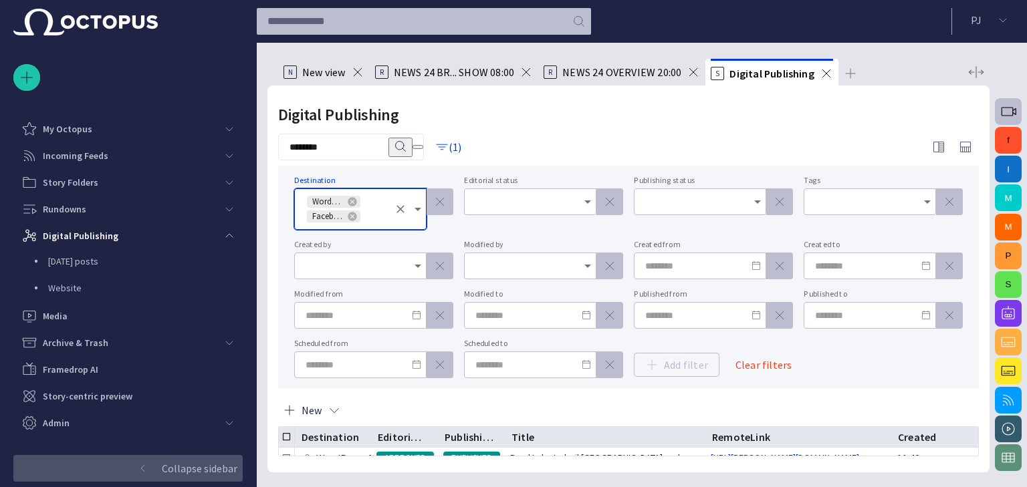
click at [505, 155] on div "******** (1)" at bounding box center [628, 147] width 701 height 27
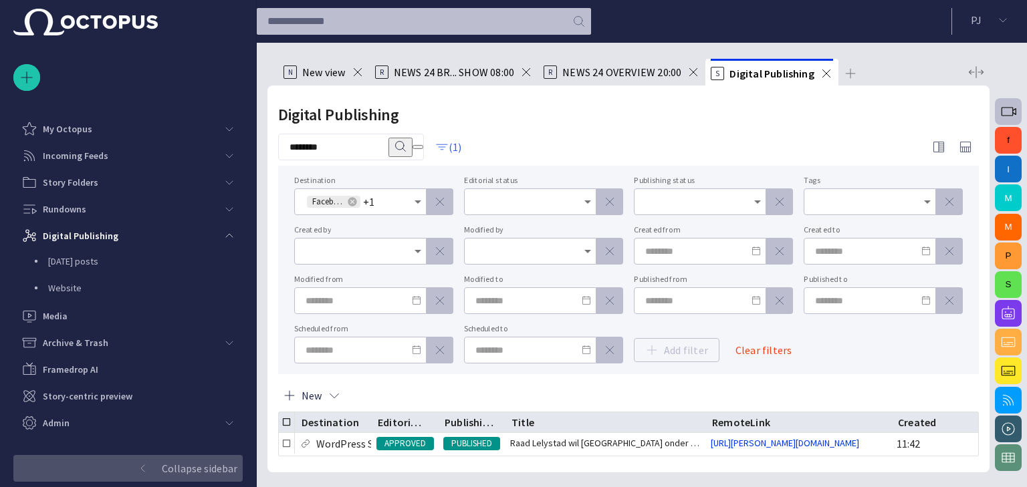
click at [449, 147] on span "button" at bounding box center [441, 146] width 13 height 13
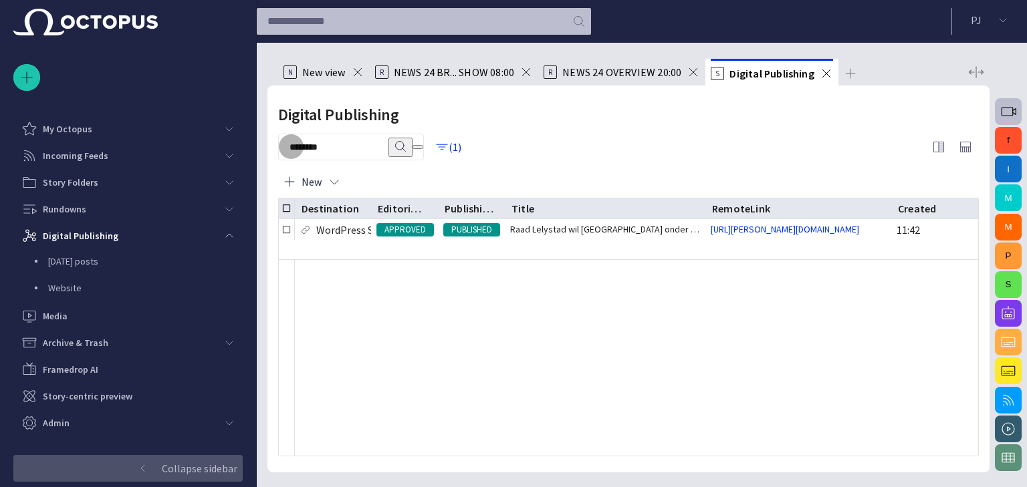
click at [418, 147] on span "button" at bounding box center [418, 147] width 0 height 0
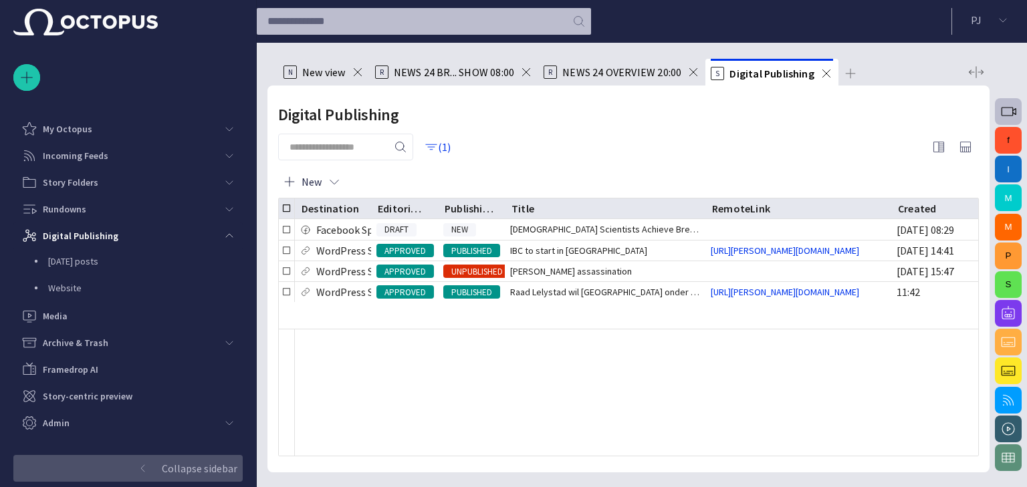
click at [519, 146] on div "(1)" at bounding box center [628, 147] width 701 height 27
click at [438, 142] on span "button" at bounding box center [431, 146] width 13 height 13
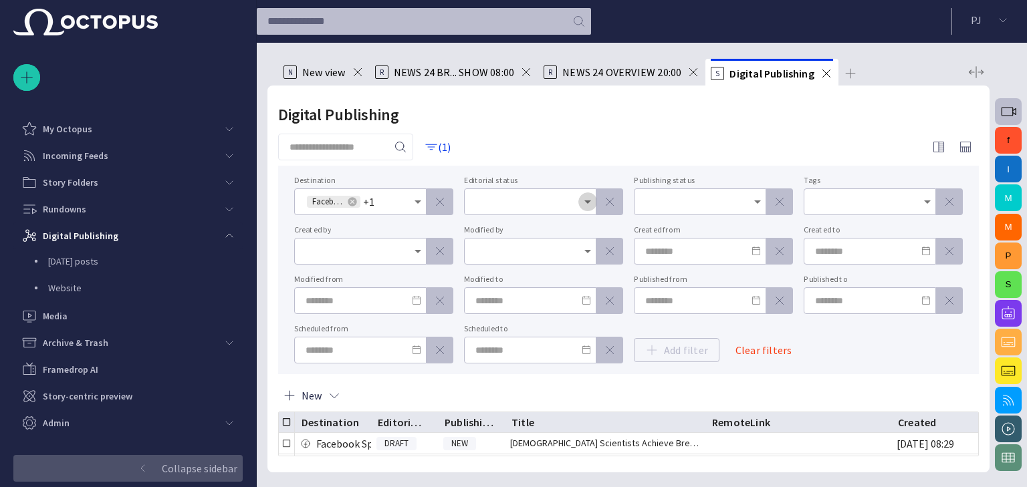
click at [588, 199] on icon "Open" at bounding box center [588, 202] width 16 height 16
click at [522, 138] on div "(1)" at bounding box center [628, 147] width 701 height 27
click at [479, 380] on div "New" at bounding box center [628, 396] width 701 height 32
click at [446, 138] on button "(1)" at bounding box center [438, 147] width 39 height 24
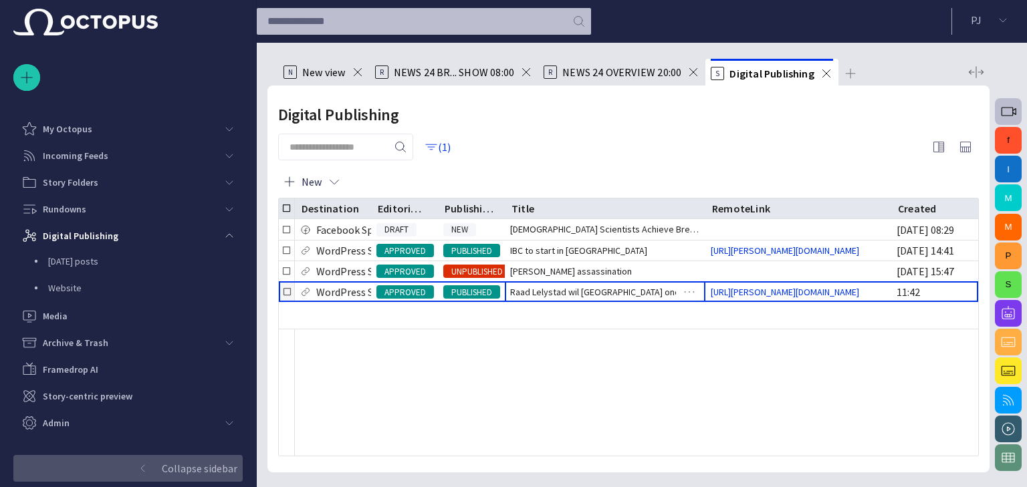
click at [600, 296] on div "Raad Lelystad wil [GEOGRAPHIC_DATA] onder druk zetten over terugkeer geboortezo…" at bounding box center [605, 292] width 201 height 20
click at [936, 143] on span "button" at bounding box center [939, 147] width 16 height 16
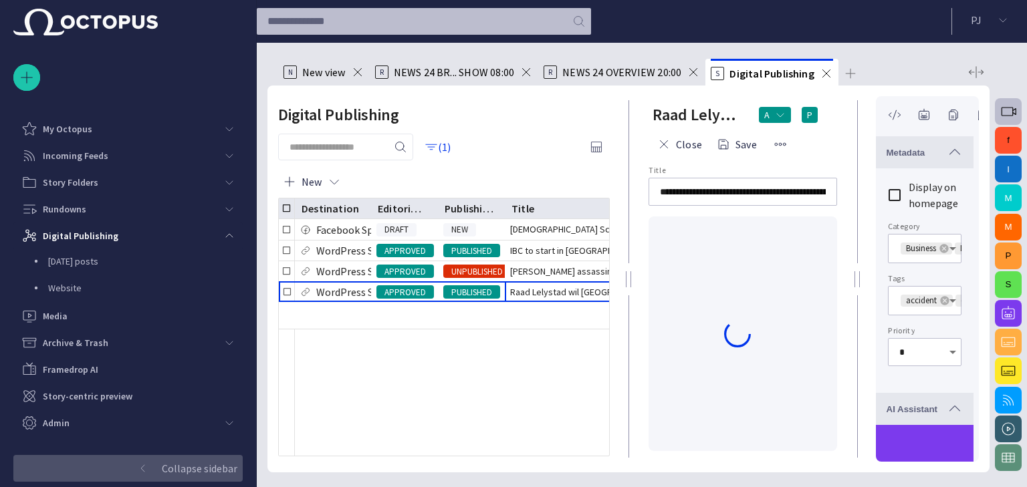
scroll to position [255, 0]
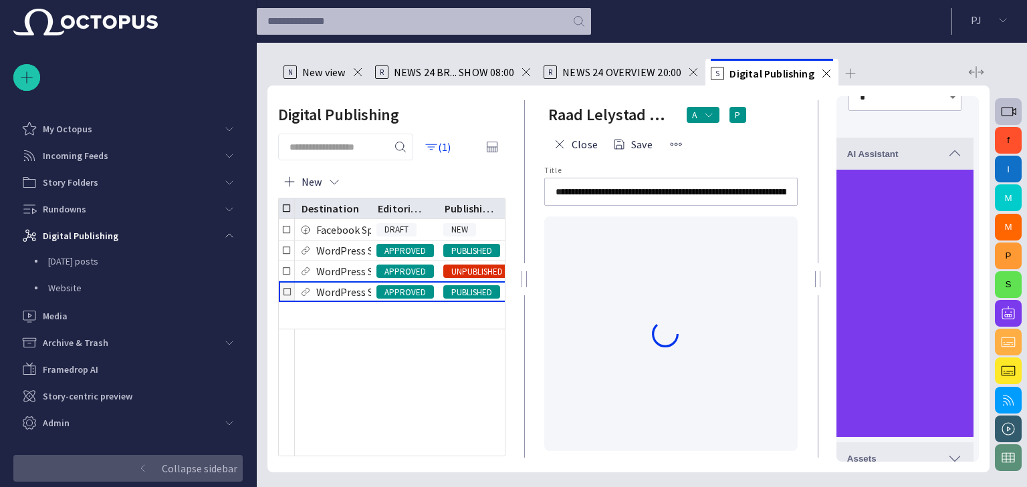
drag, startPoint x: 628, startPoint y: 284, endPoint x: 413, endPoint y: 344, distance: 223.1
click at [488, 295] on div "**********" at bounding box center [628, 279] width 722 height 387
click at [209, 470] on p "Collapse sidebar" at bounding box center [200, 469] width 76 height 16
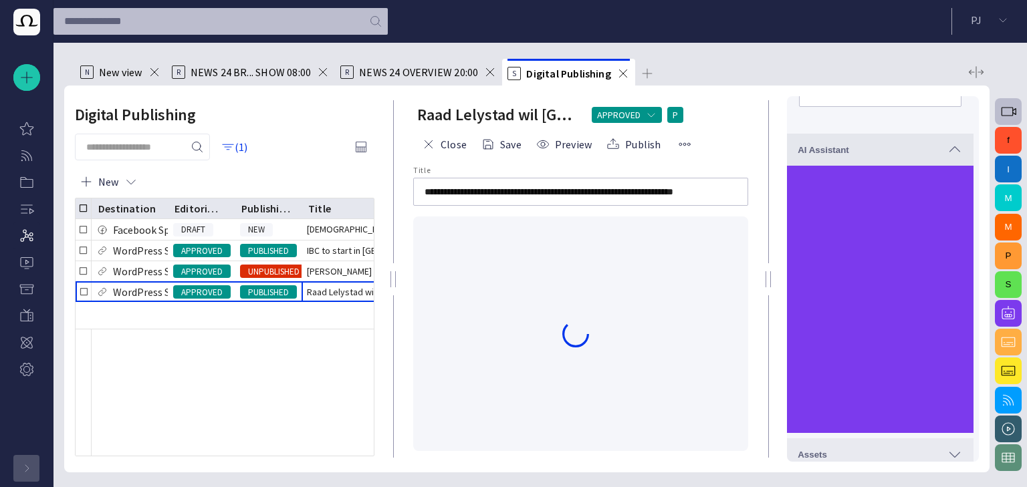
click at [655, 110] on span "button" at bounding box center [651, 115] width 11 height 11
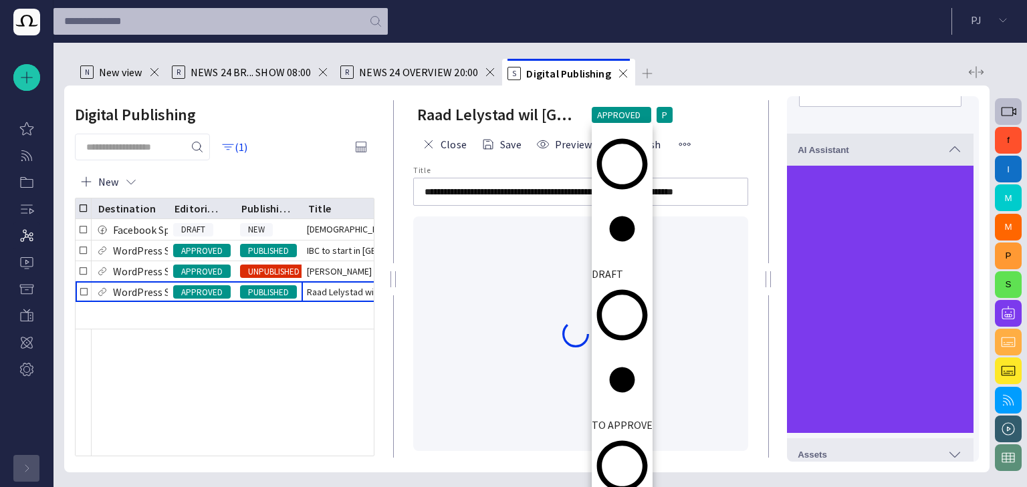
click at [643, 266] on span "DRAFT" at bounding box center [622, 274] width 61 height 16
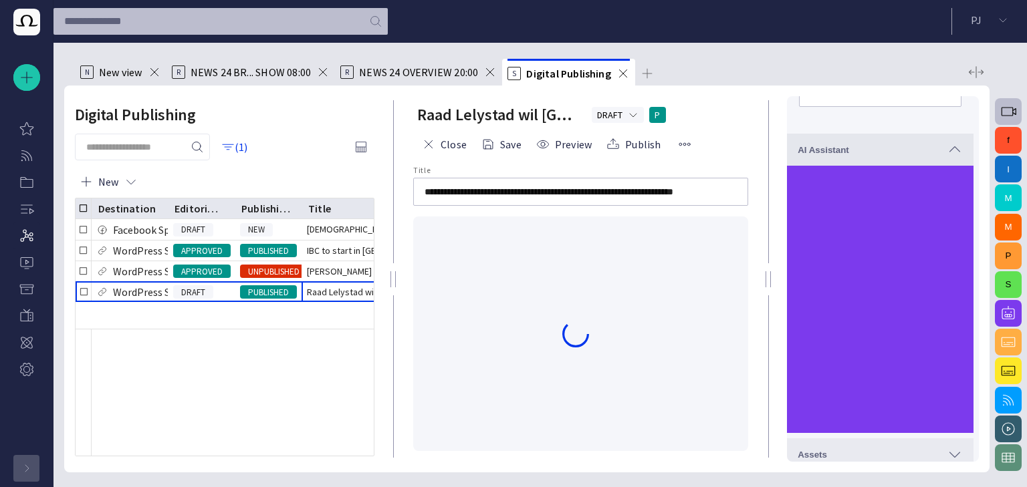
click at [631, 115] on span "button" at bounding box center [633, 115] width 11 height 11
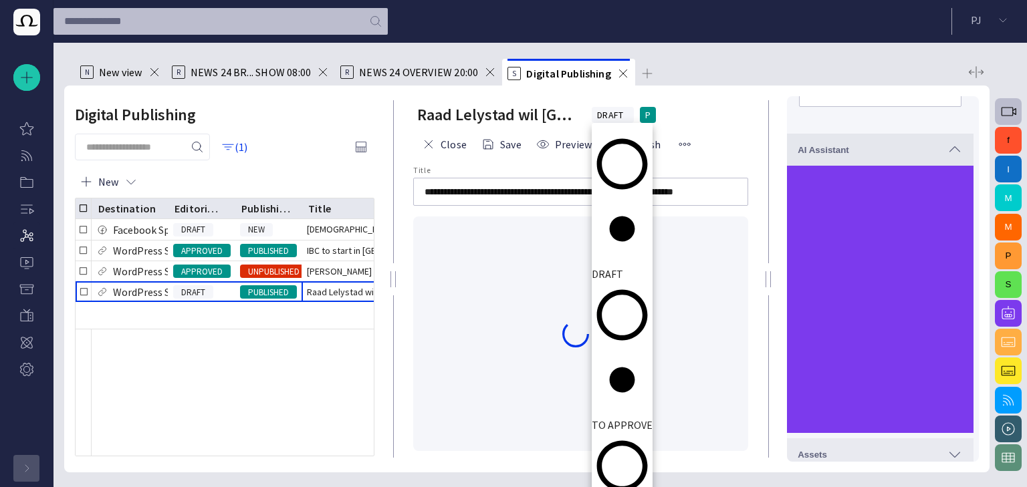
click at [624, 417] on span "TO APPROVE" at bounding box center [622, 425] width 61 height 16
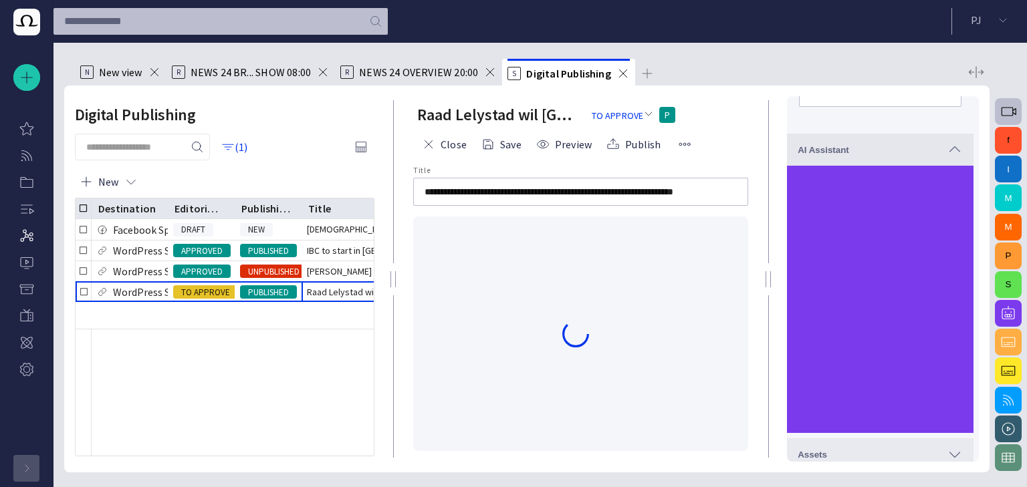
click at [654, 114] on span "button" at bounding box center [648, 113] width 11 height 11
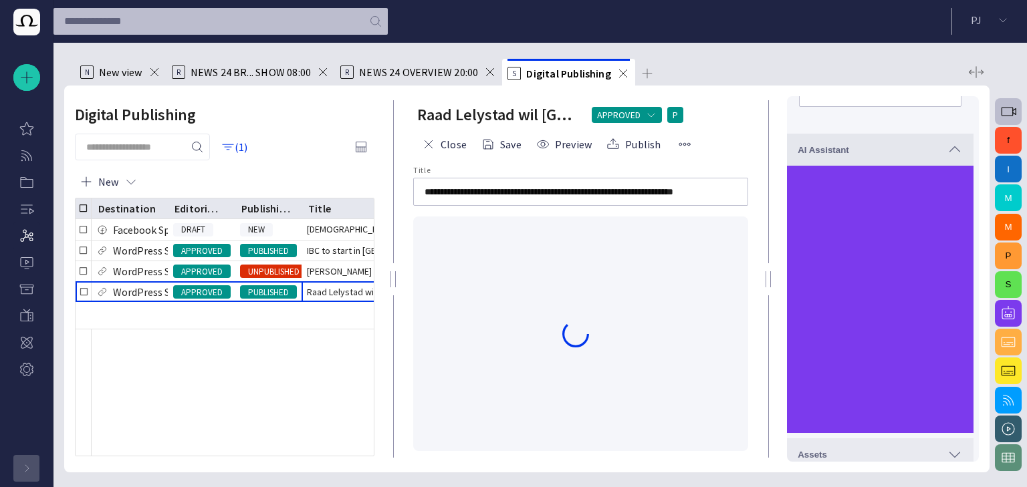
click at [649, 114] on span "button" at bounding box center [651, 115] width 11 height 11
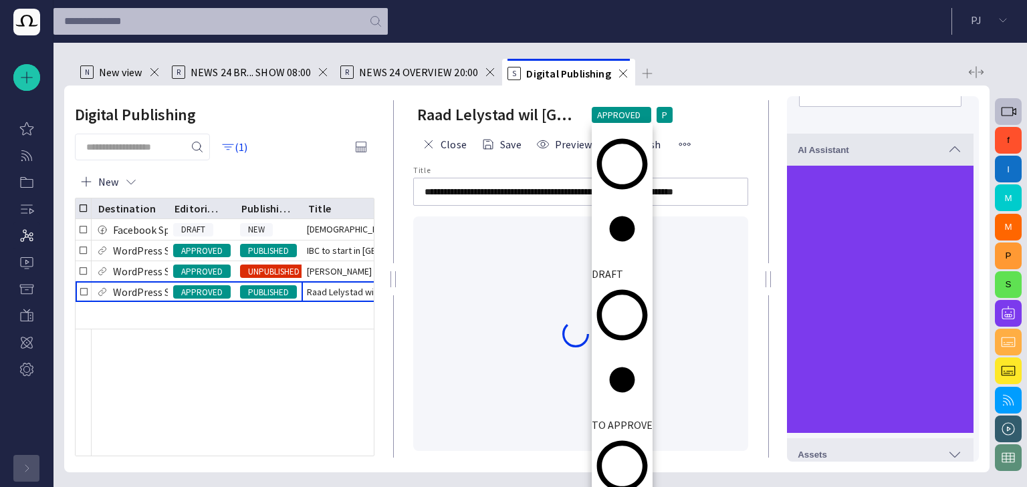
click at [637, 266] on span "DRAFT" at bounding box center [622, 274] width 61 height 16
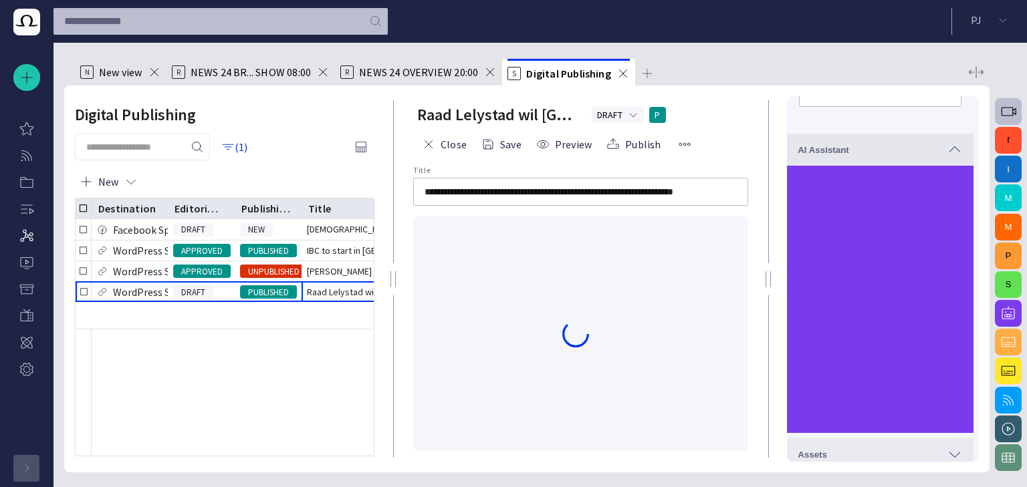
click at [639, 118] on div "DRAFT" at bounding box center [618, 115] width 53 height 16
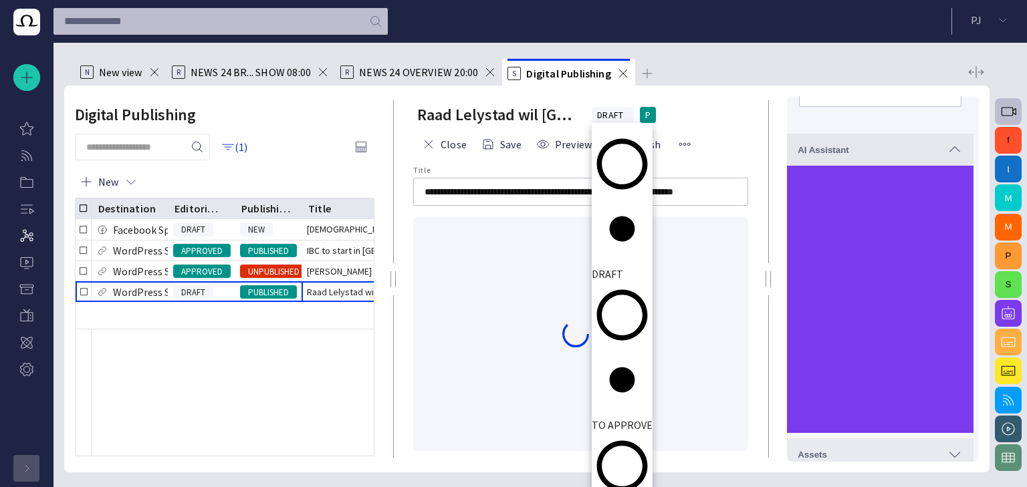
click at [637, 285] on li "TO APPROVE" at bounding box center [622, 359] width 61 height 148
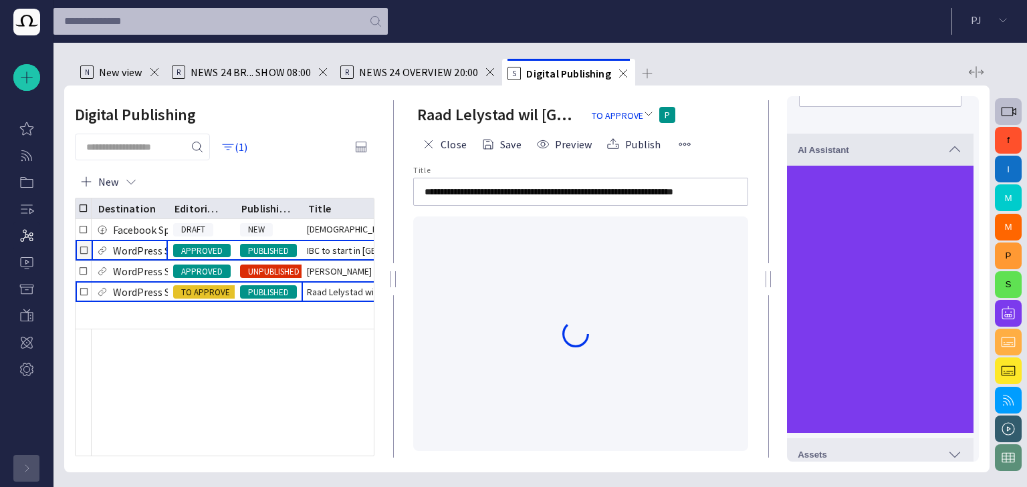
click at [140, 247] on p "WordPress Sandbox" at bounding box center [158, 251] width 90 height 16
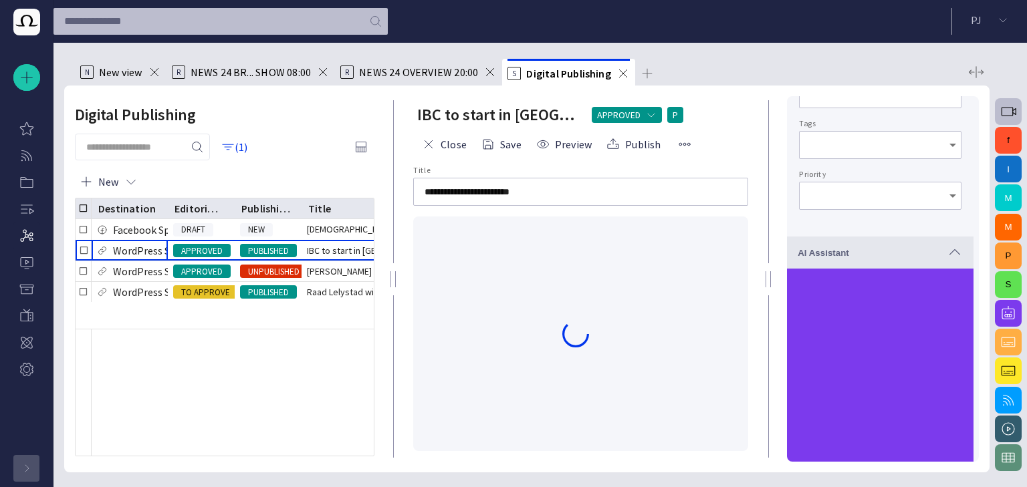
type input "*"
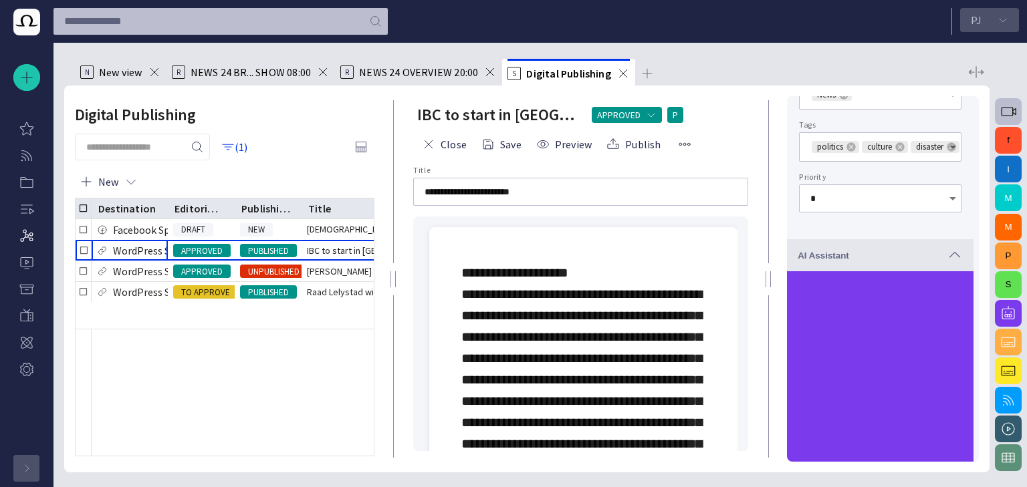
click at [1006, 20] on span "button" at bounding box center [1003, 20] width 11 height 11
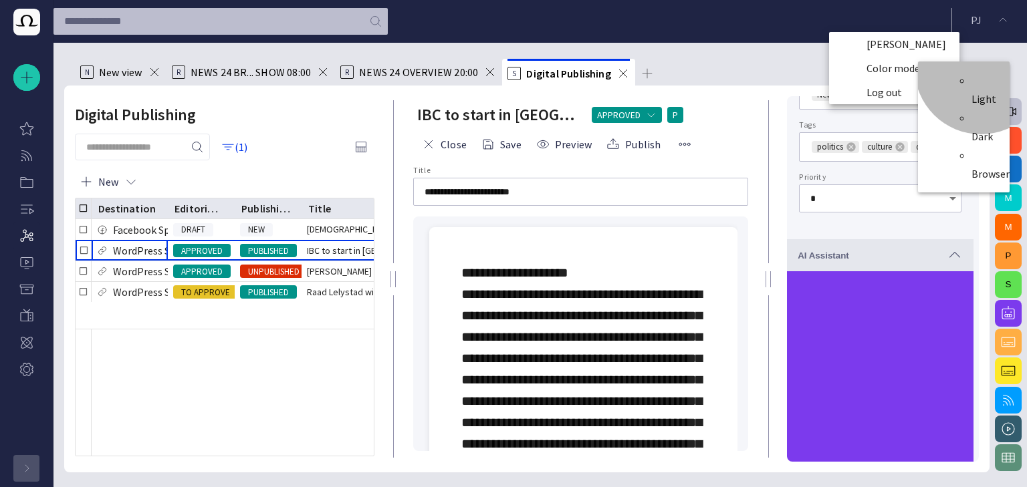
click at [986, 110] on li "Dark" at bounding box center [991, 127] width 38 height 35
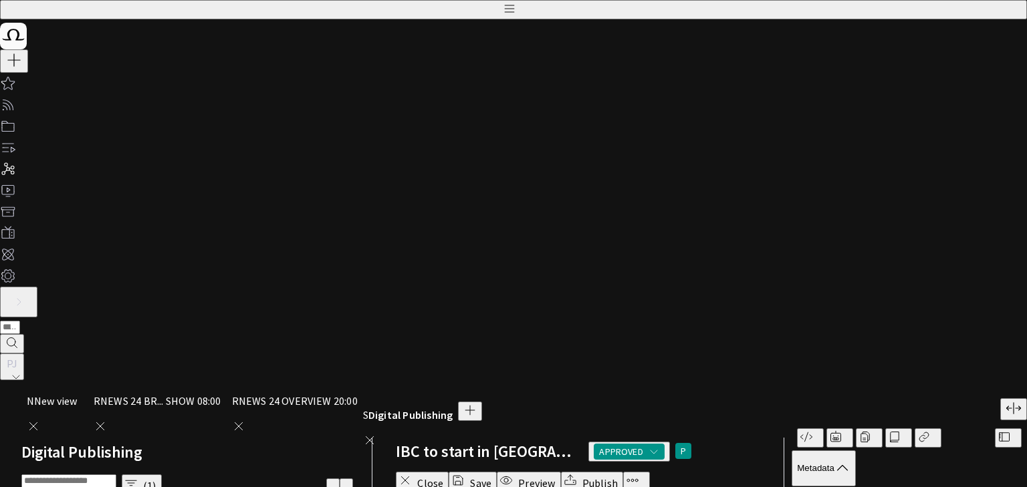
click at [21, 372] on span "button" at bounding box center [16, 377] width 11 height 11
click at [767, 19] on div at bounding box center [513, 243] width 1027 height 487
click at [851, 461] on div "Metadata" at bounding box center [823, 469] width 53 height 16
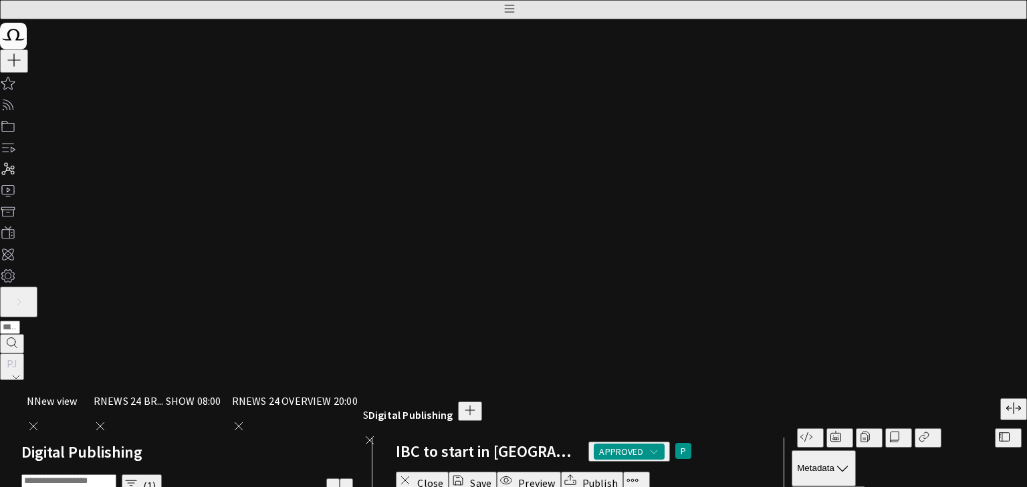
click at [995, 429] on button "button" at bounding box center [1008, 438] width 27 height 19
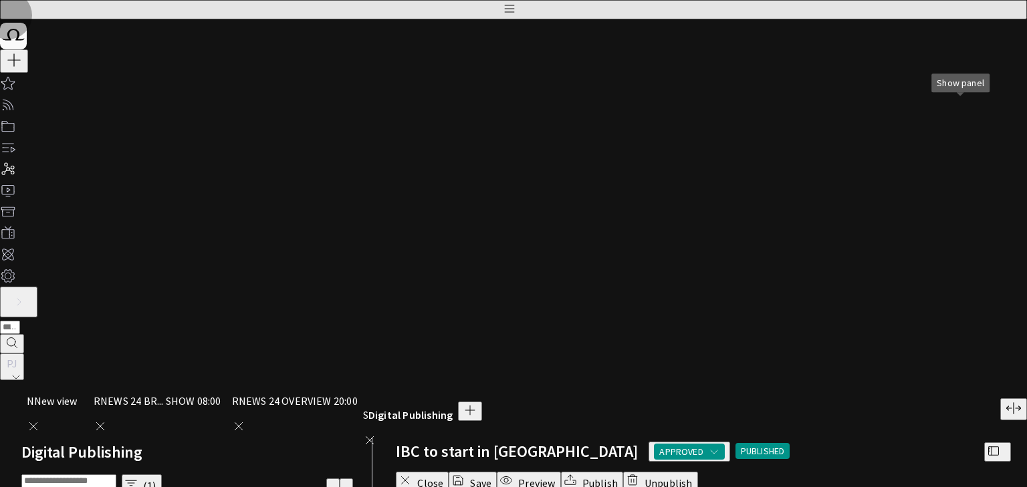
click at [987, 445] on span "button" at bounding box center [993, 451] width 13 height 13
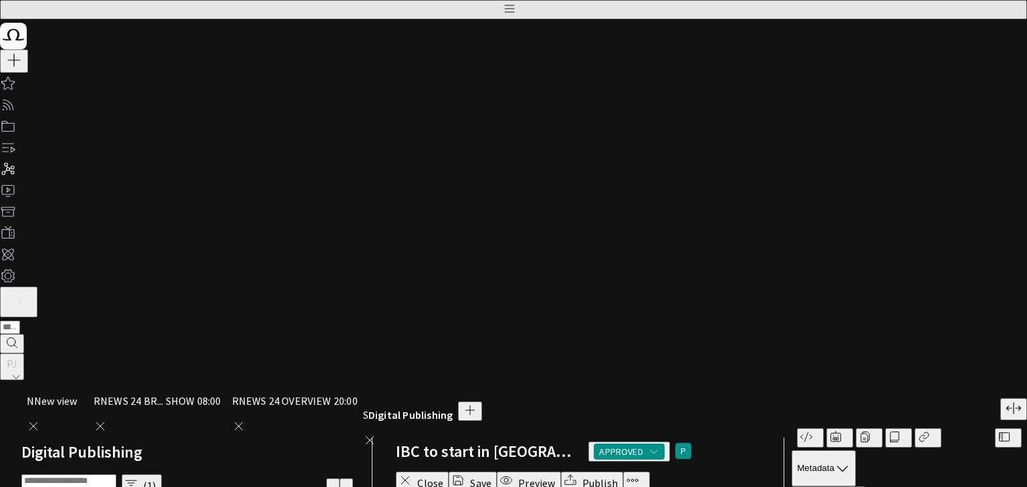
click at [16, 153] on p "Rundowns" at bounding box center [8, 146] width 16 height 13
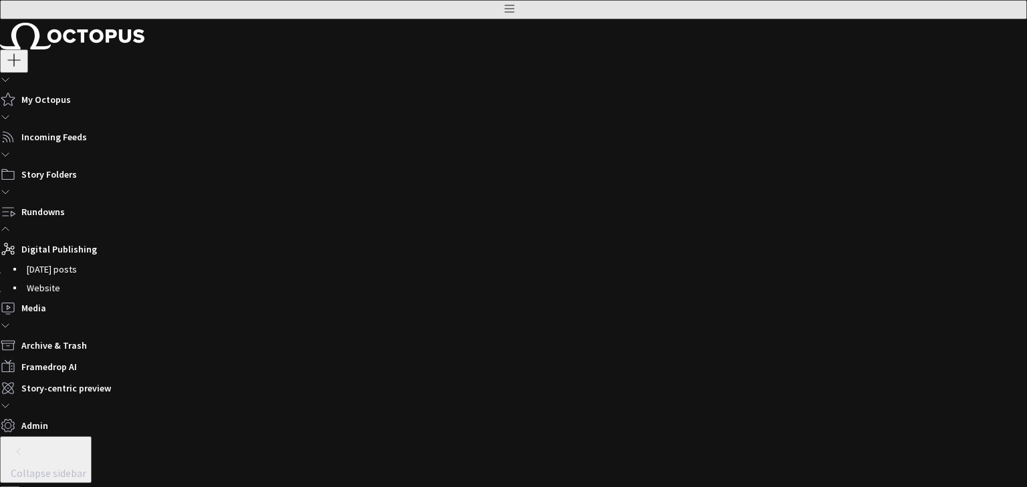
click at [70, 175] on div "Story Folders" at bounding box center [123, 174] width 246 height 21
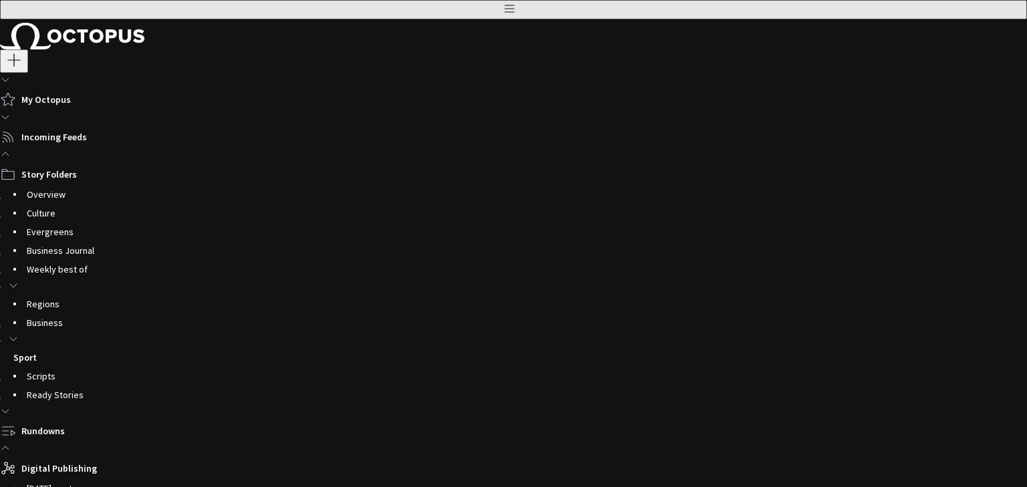
click at [76, 201] on p "Overview" at bounding box center [136, 194] width 219 height 13
click at [78, 223] on p "Evergreens" at bounding box center [136, 229] width 219 height 13
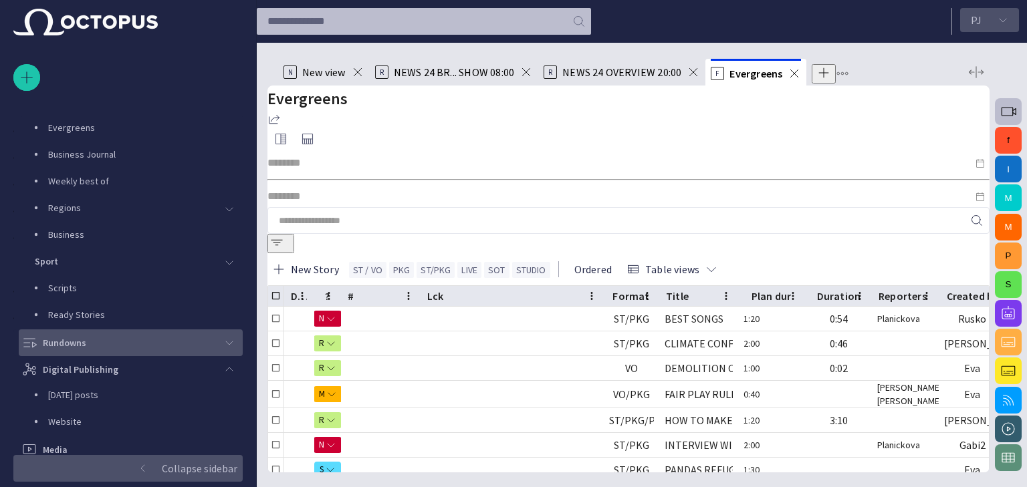
click at [994, 27] on button "[PERSON_NAME]" at bounding box center [989, 20] width 59 height 24
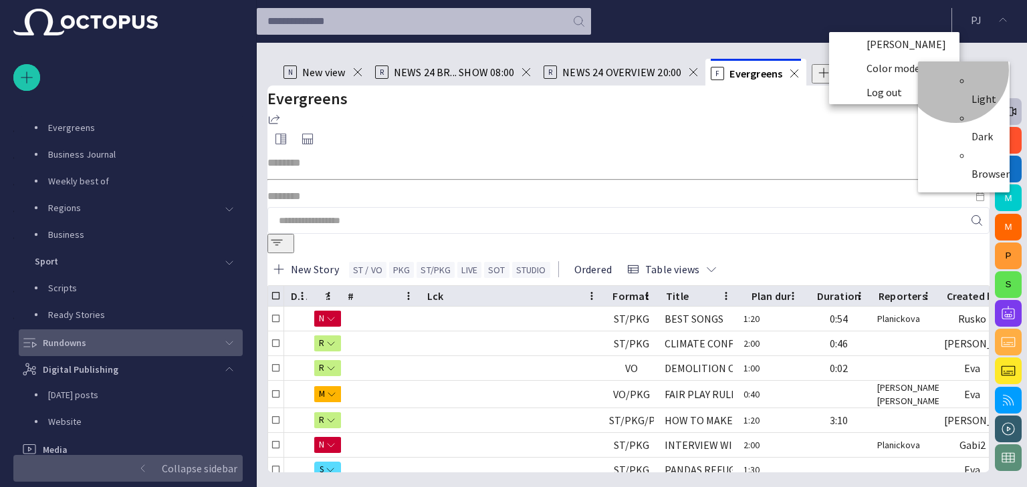
click at [972, 76] on li "Light" at bounding box center [991, 89] width 38 height 35
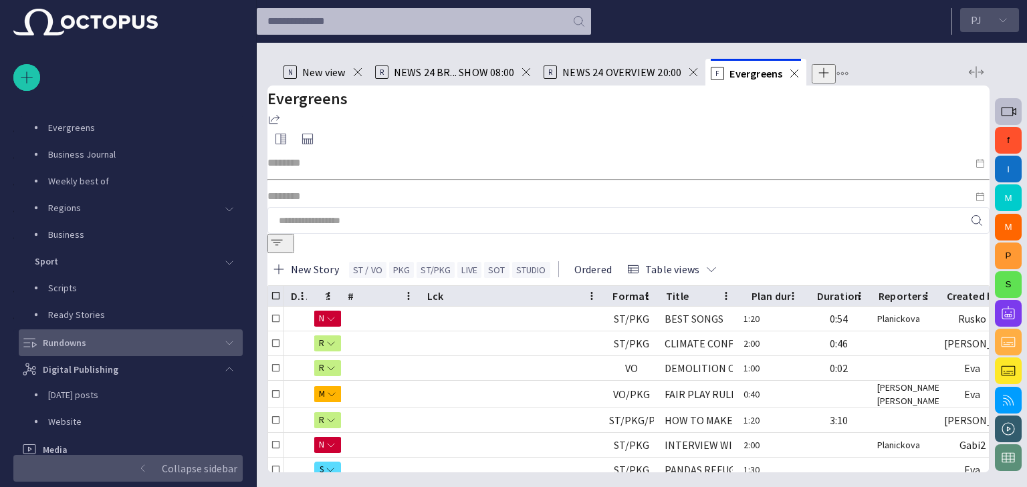
click at [984, 21] on button "[PERSON_NAME]" at bounding box center [989, 20] width 59 height 24
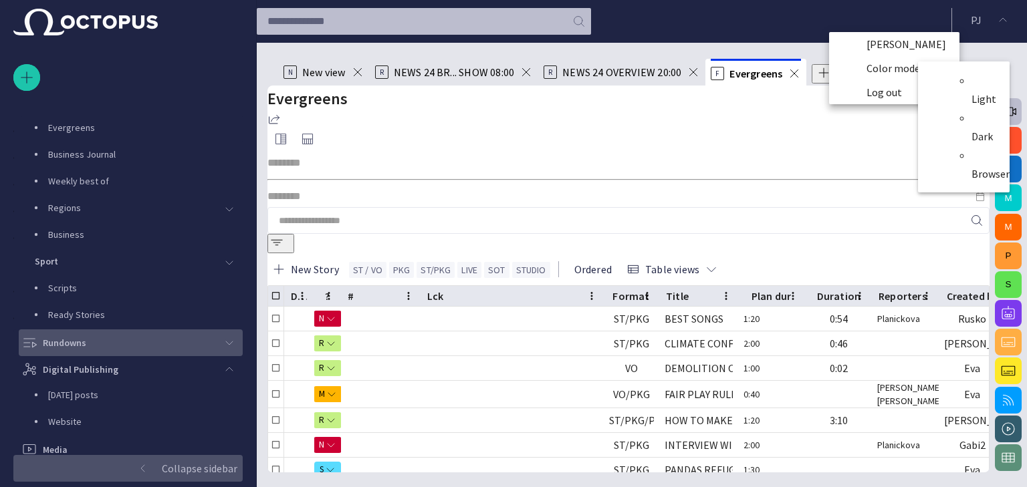
click at [986, 147] on li "Browser" at bounding box center [991, 164] width 38 height 35
